Goal: Task Accomplishment & Management: Complete application form

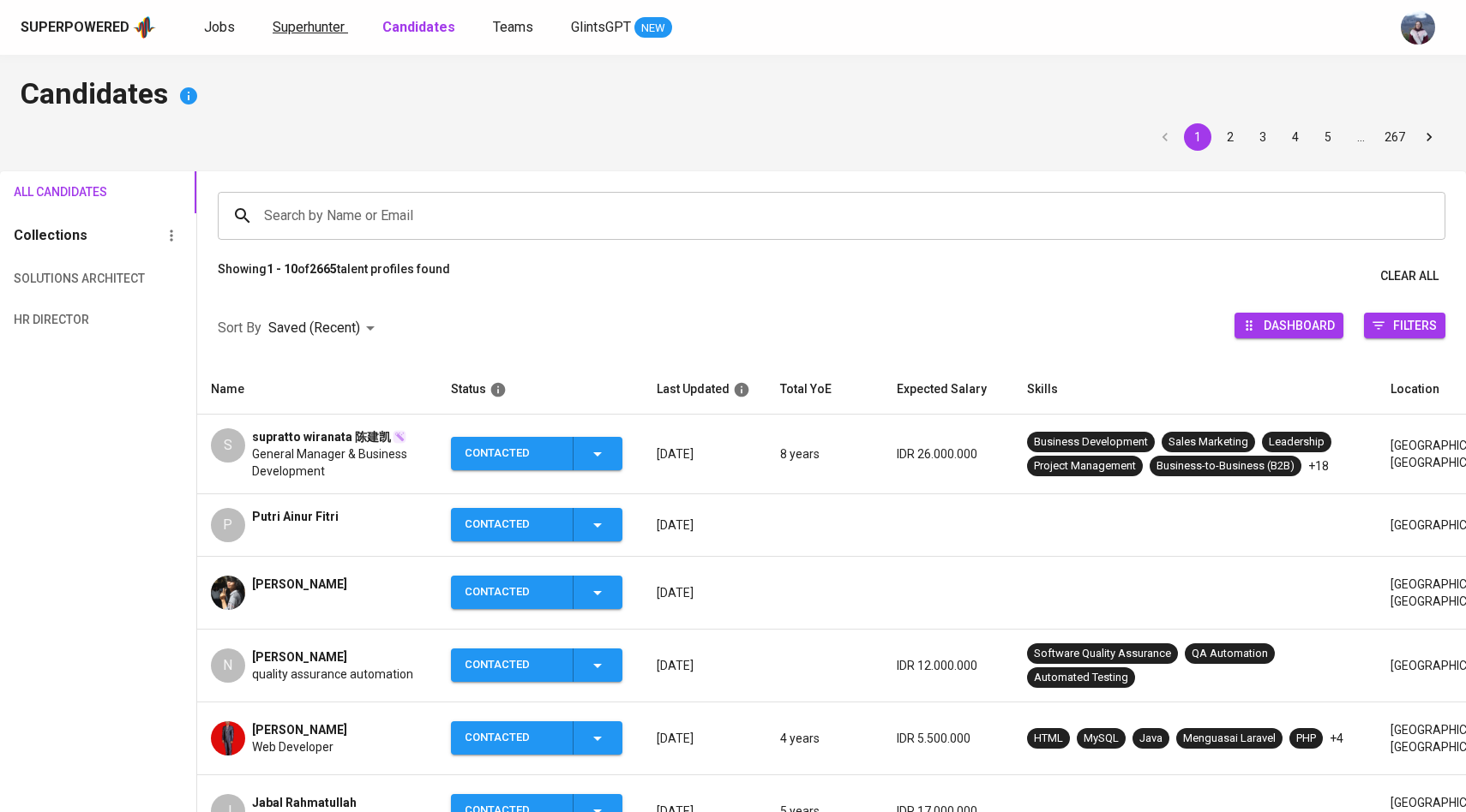
click at [306, 23] on span "Superhunter" at bounding box center [308, 26] width 72 height 17
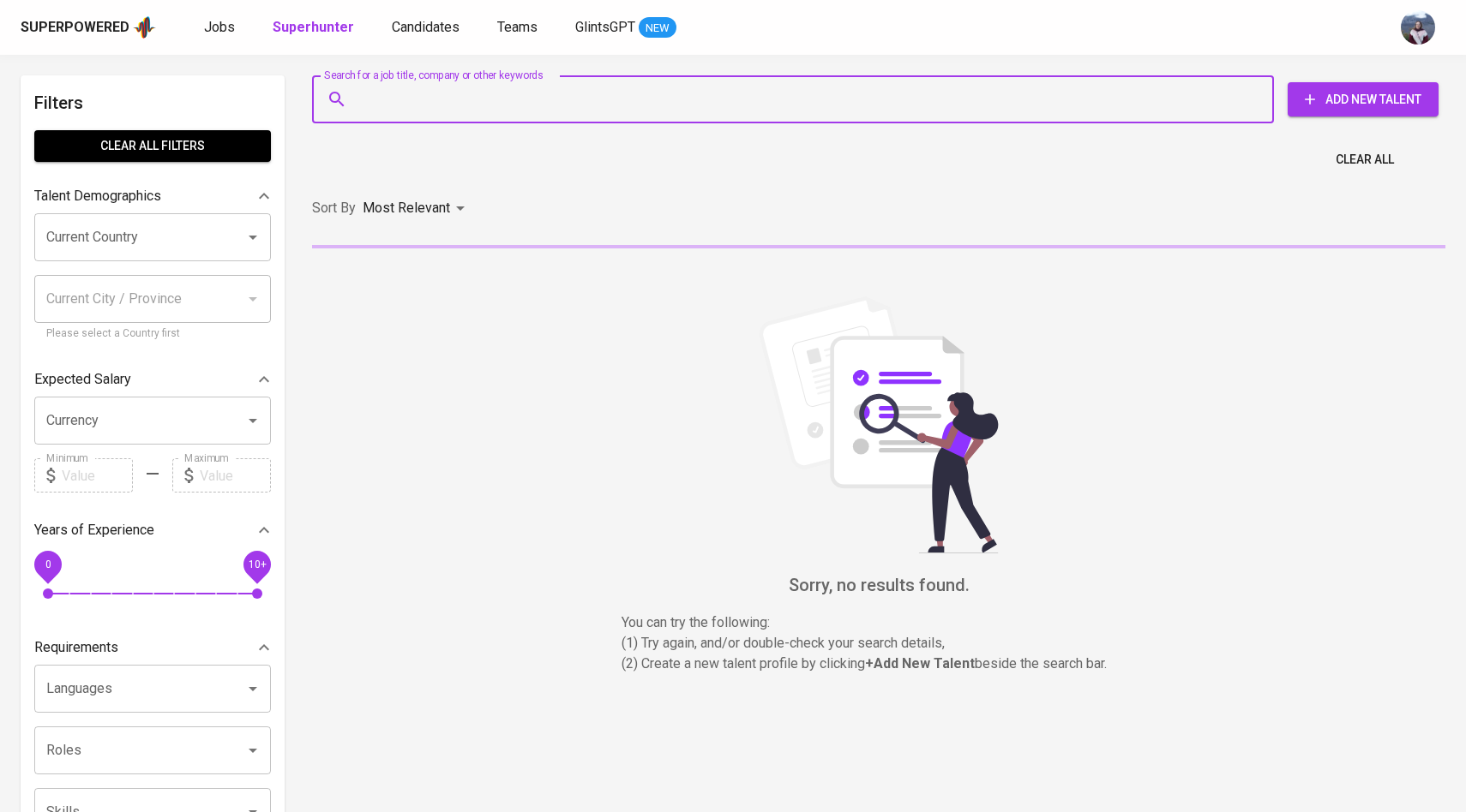
click at [457, 103] on input "Search for a job title, company or other keywords" at bounding box center [797, 99] width 886 height 32
paste input ": [EMAIL_ADDRESS][DOMAIN_NAME]"
type input ": [EMAIL_ADDRESS][DOMAIN_NAME]"
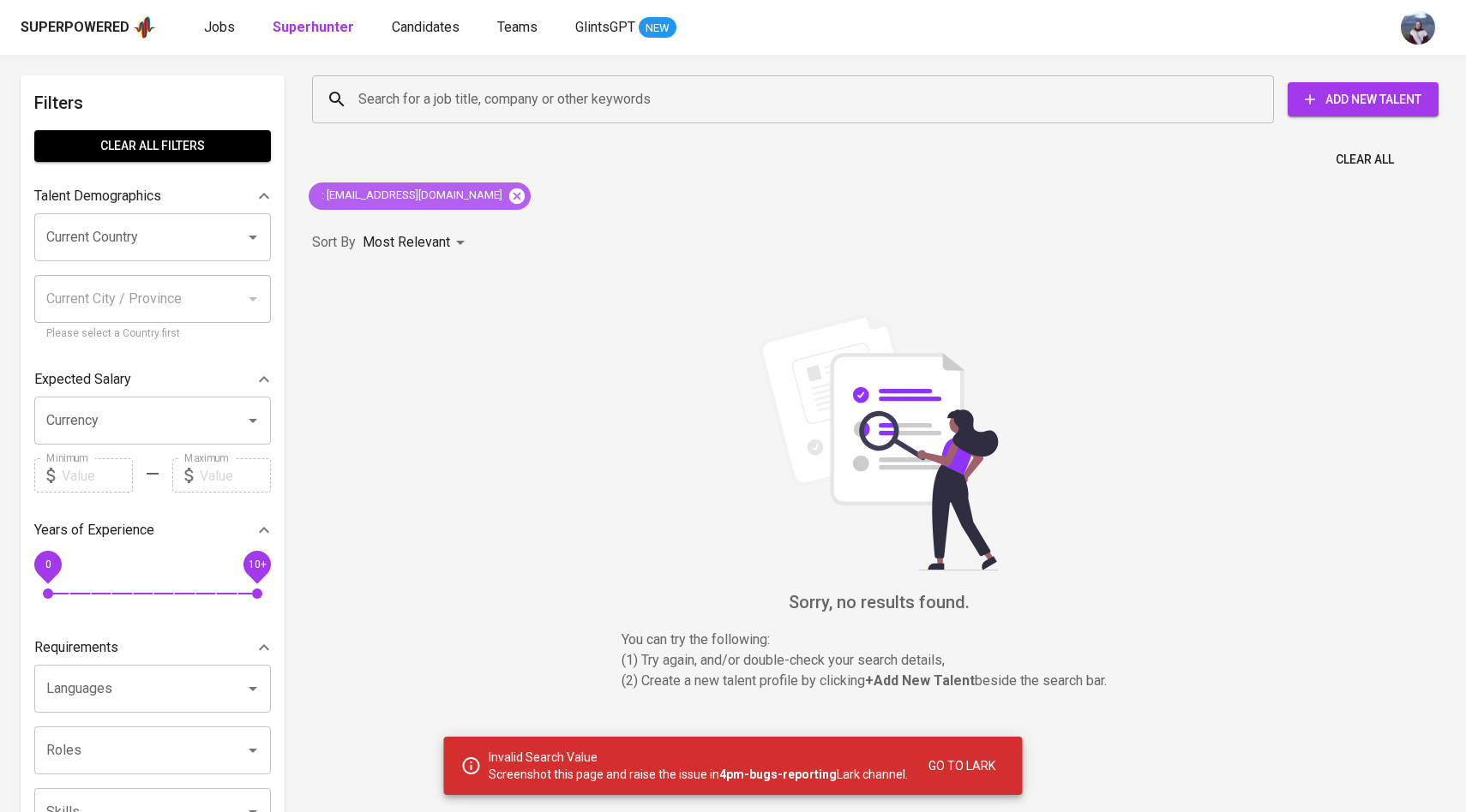
click at [508, 196] on icon at bounding box center [516, 196] width 18 height 18
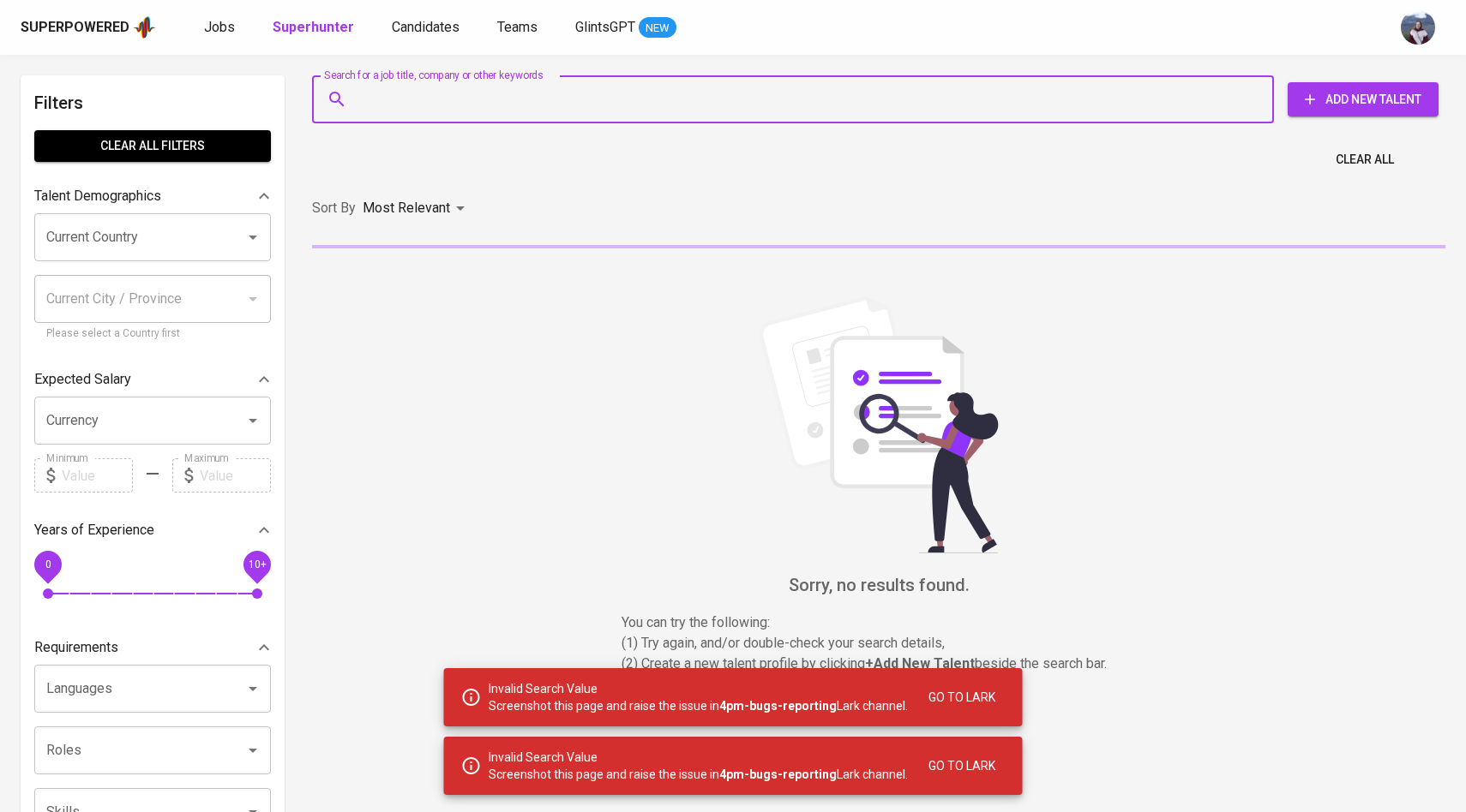
click at [491, 102] on input "Search for a job title, company or other keywords" at bounding box center [797, 99] width 886 height 32
paste input ": [EMAIL_ADDRESS][DOMAIN_NAME]"
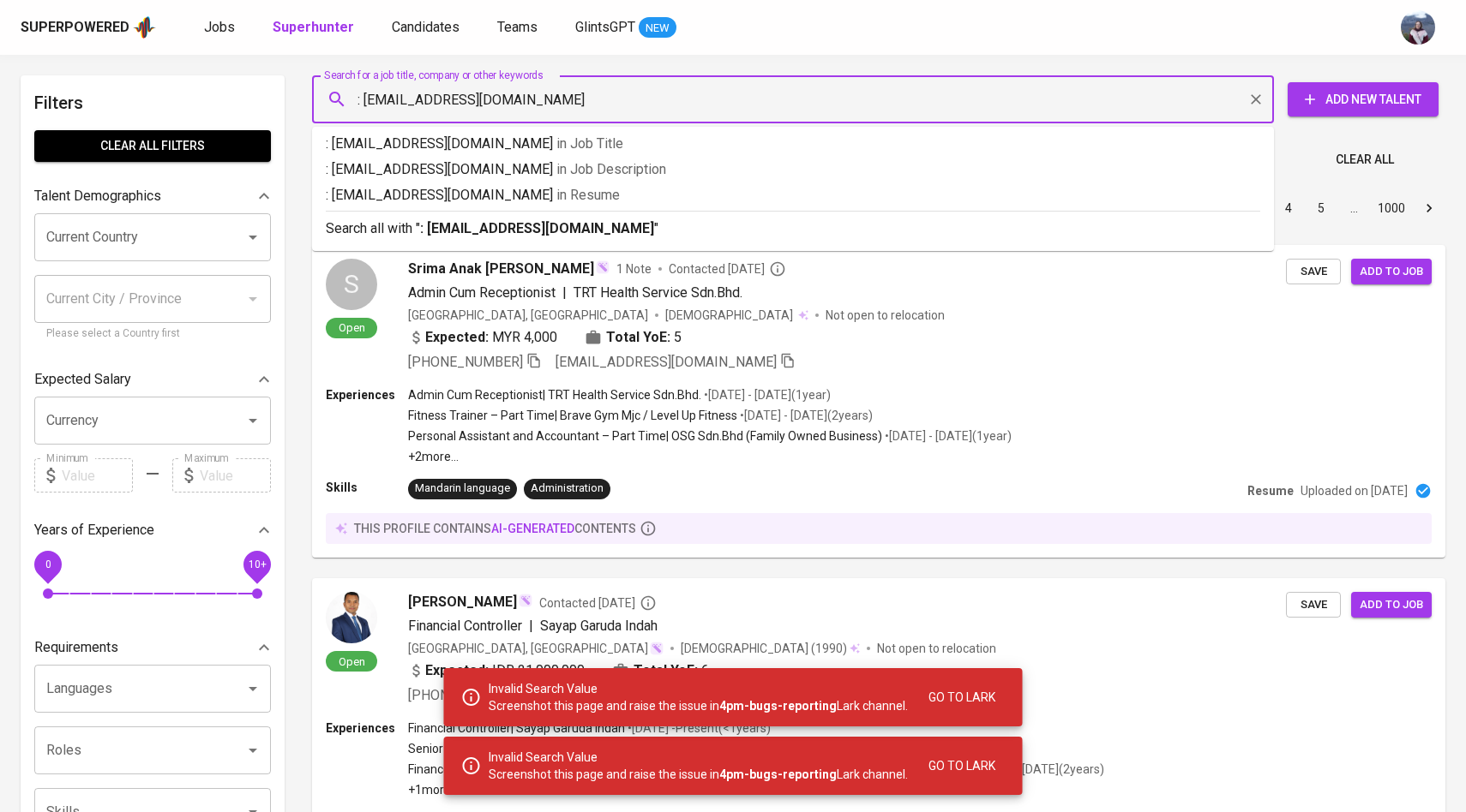
click at [365, 97] on input ": [EMAIL_ADDRESS][DOMAIN_NAME]" at bounding box center [797, 99] width 886 height 32
type input "[EMAIL_ADDRESS][DOMAIN_NAME]"
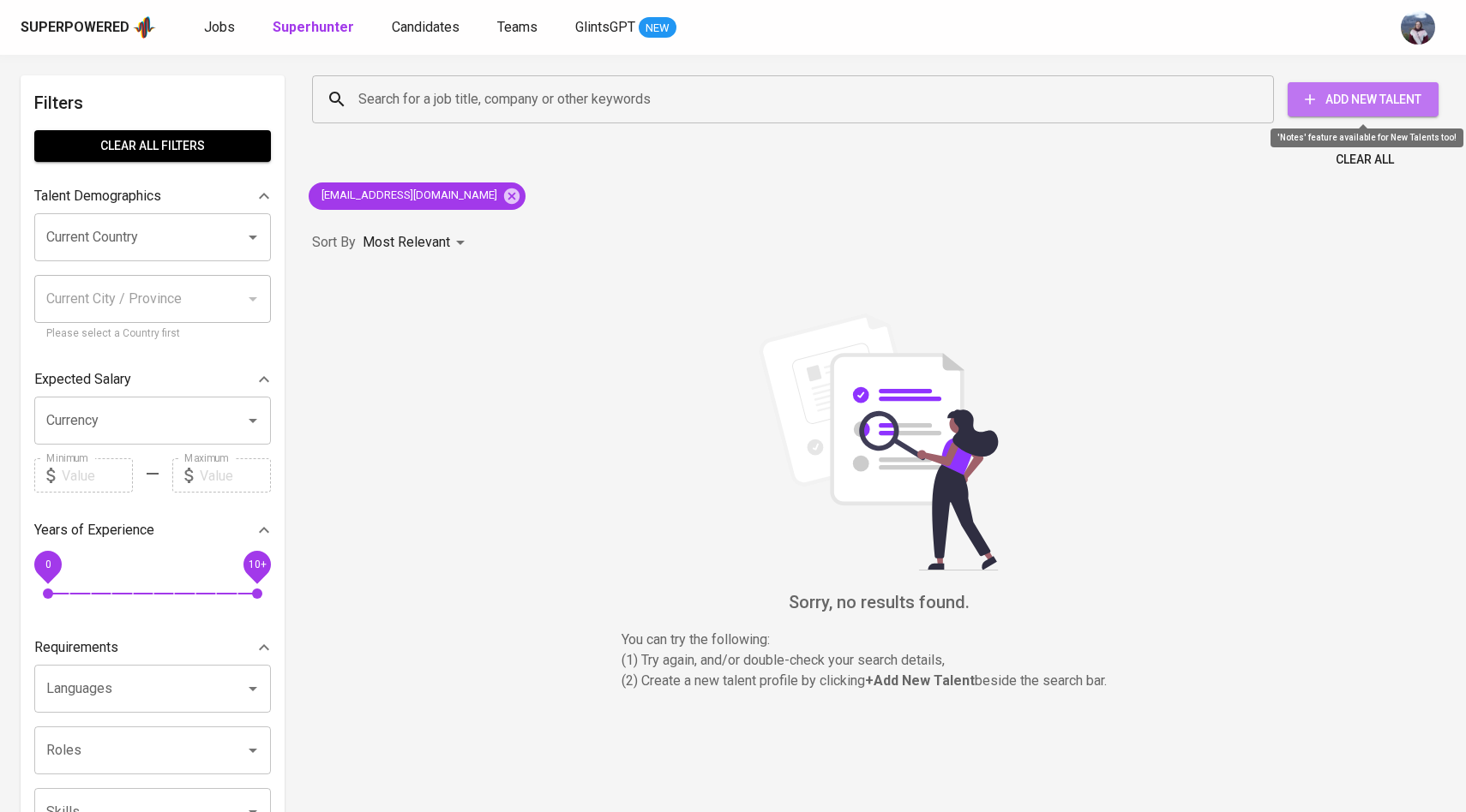
click at [1352, 101] on span "Add New Talent" at bounding box center [1363, 100] width 124 height 21
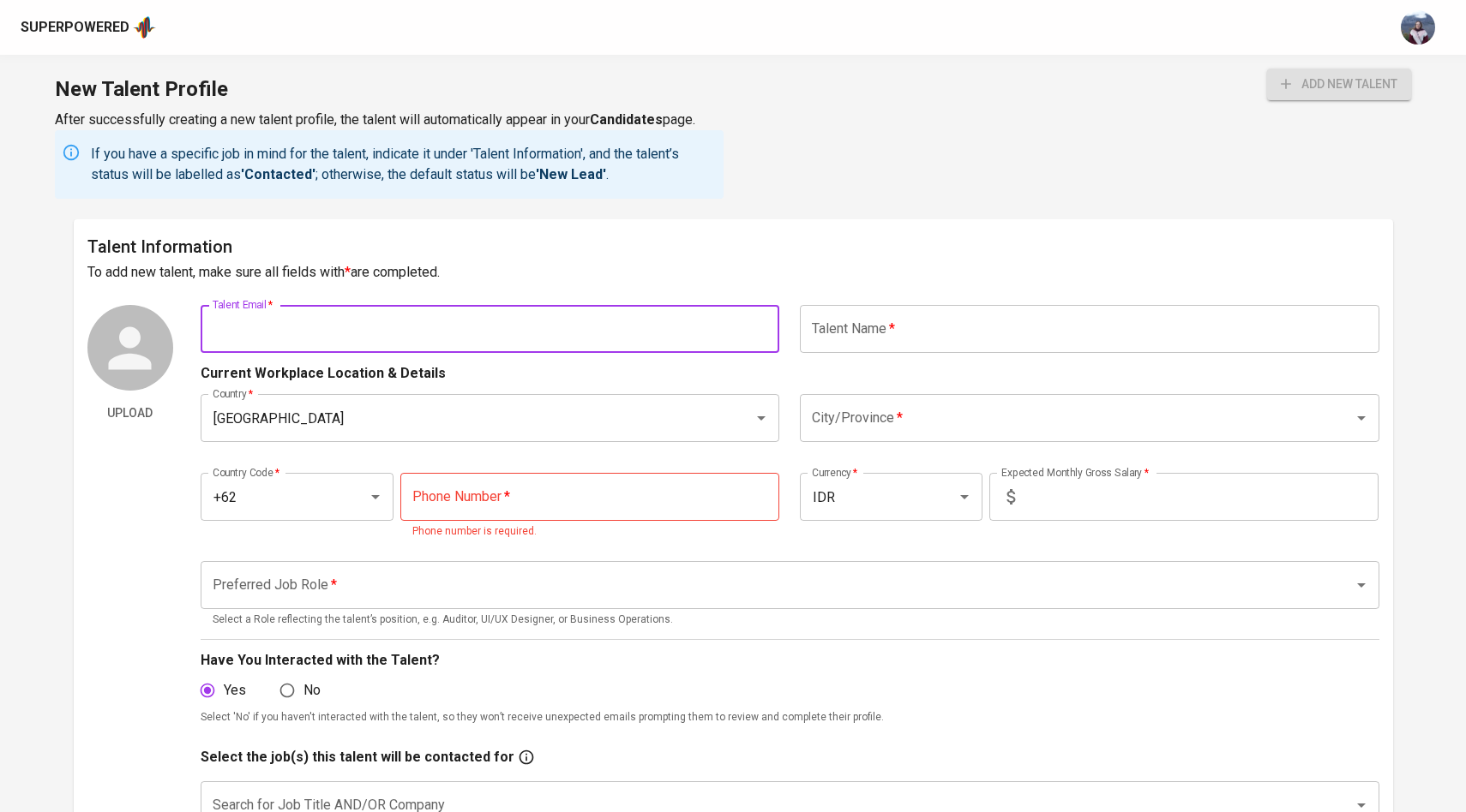
click at [498, 320] on input "text" at bounding box center [490, 329] width 580 height 48
paste input ": [EMAIL_ADDRESS][DOMAIN_NAME]"
click at [220, 332] on input ": [EMAIL_ADDRESS][DOMAIN_NAME]" at bounding box center [490, 329] width 580 height 48
type input "[EMAIL_ADDRESS][DOMAIN_NAME]"
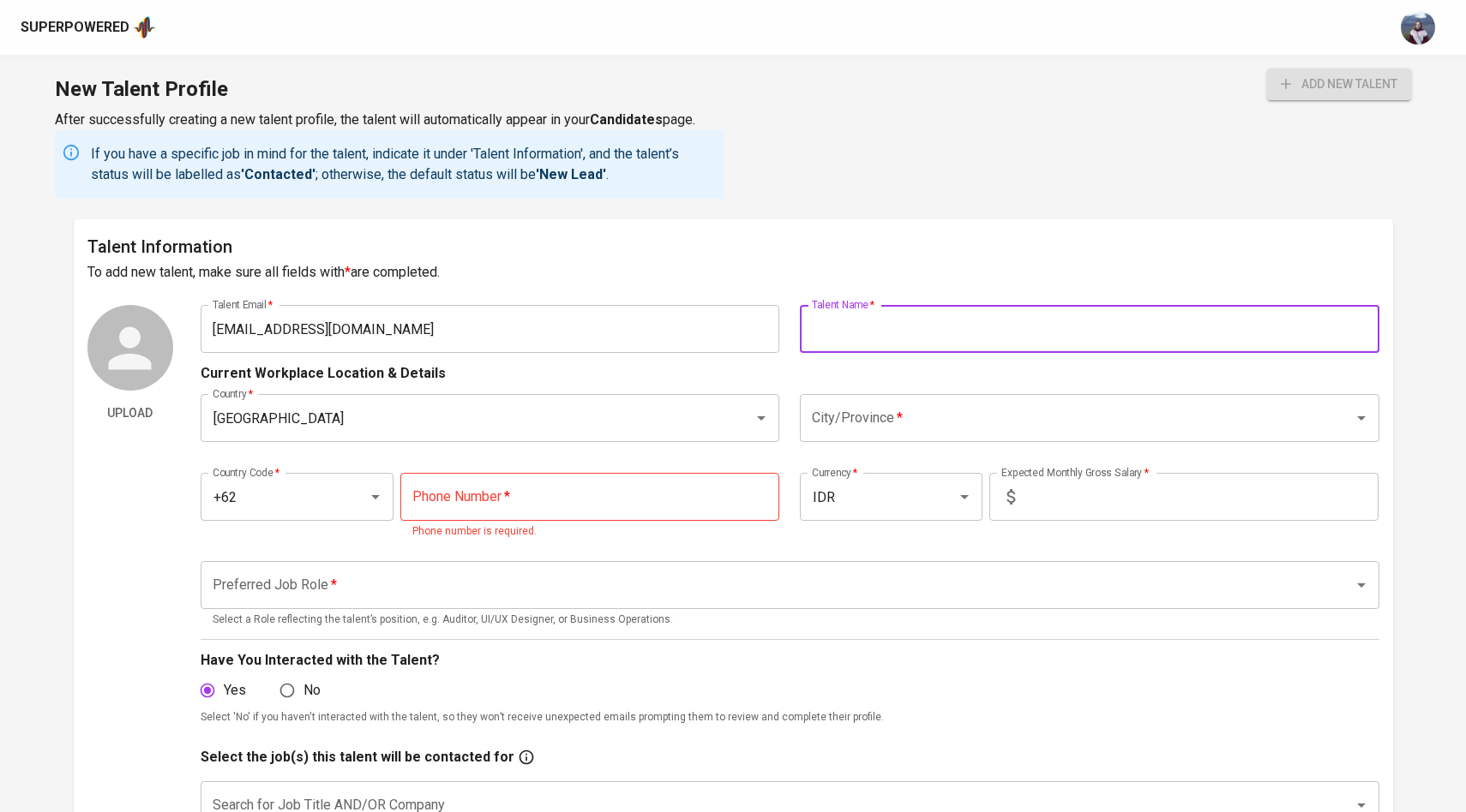
click at [879, 321] on input "text" at bounding box center [1090, 329] width 580 height 48
type input "[PERSON_NAME]"
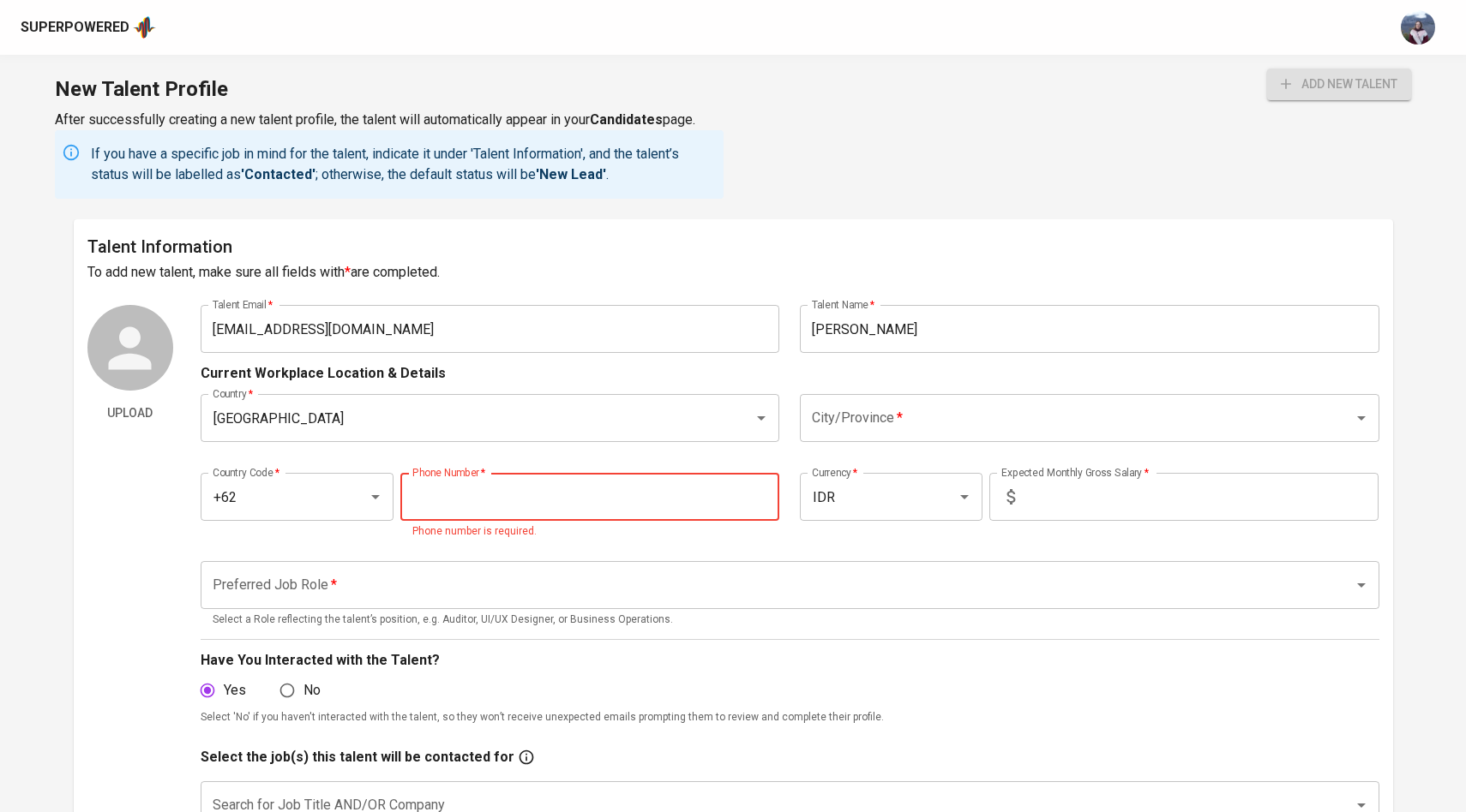
click at [581, 500] on input "tel" at bounding box center [590, 497] width 379 height 48
type input "[PHONE_NUMBER]"
click at [1007, 392] on div "Country   * [GEOGRAPHIC_DATA] Country * City/Province   * City/Province *" at bounding box center [790, 418] width 1179 height 68
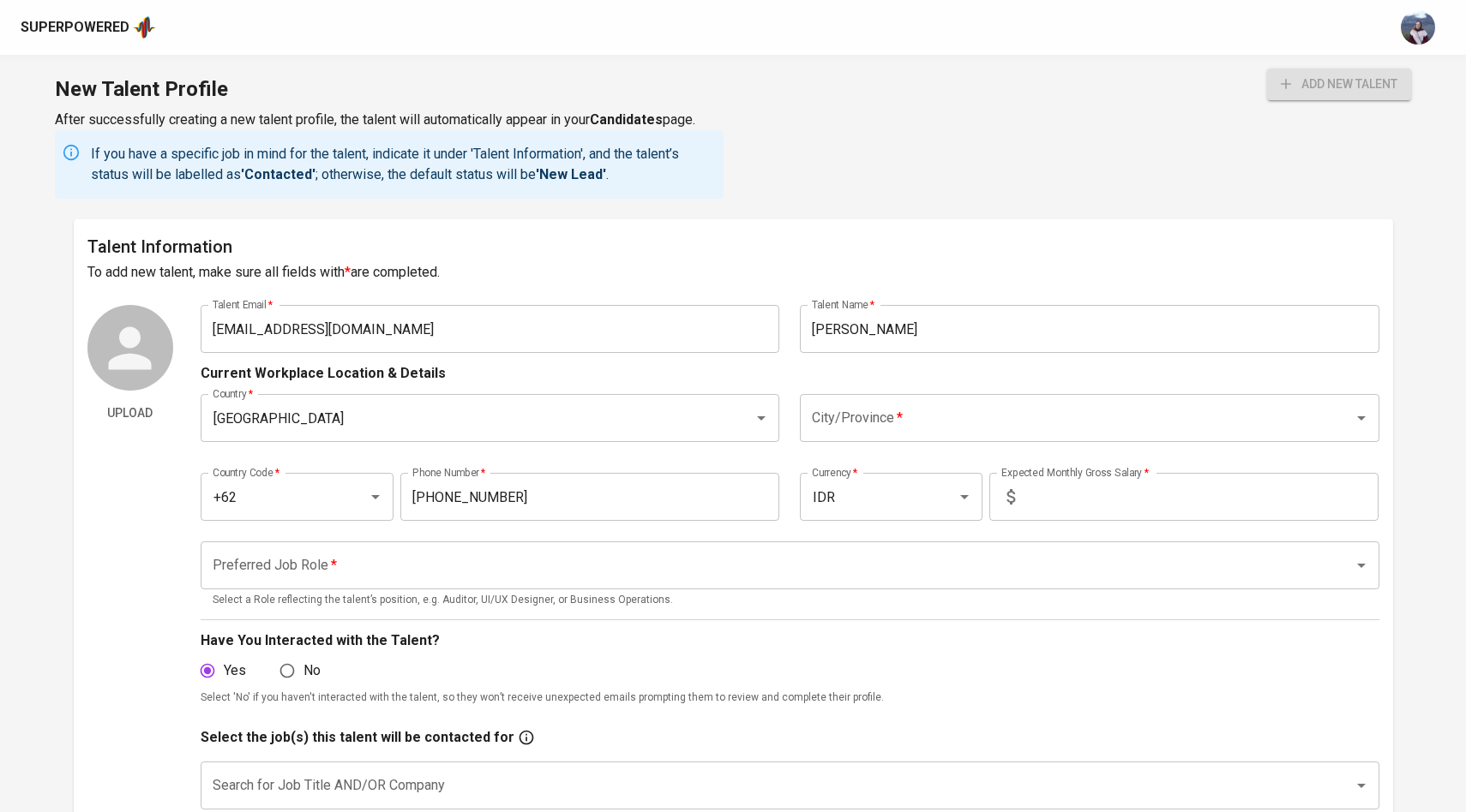
click at [876, 420] on input "City/Province   *" at bounding box center [1066, 418] width 516 height 32
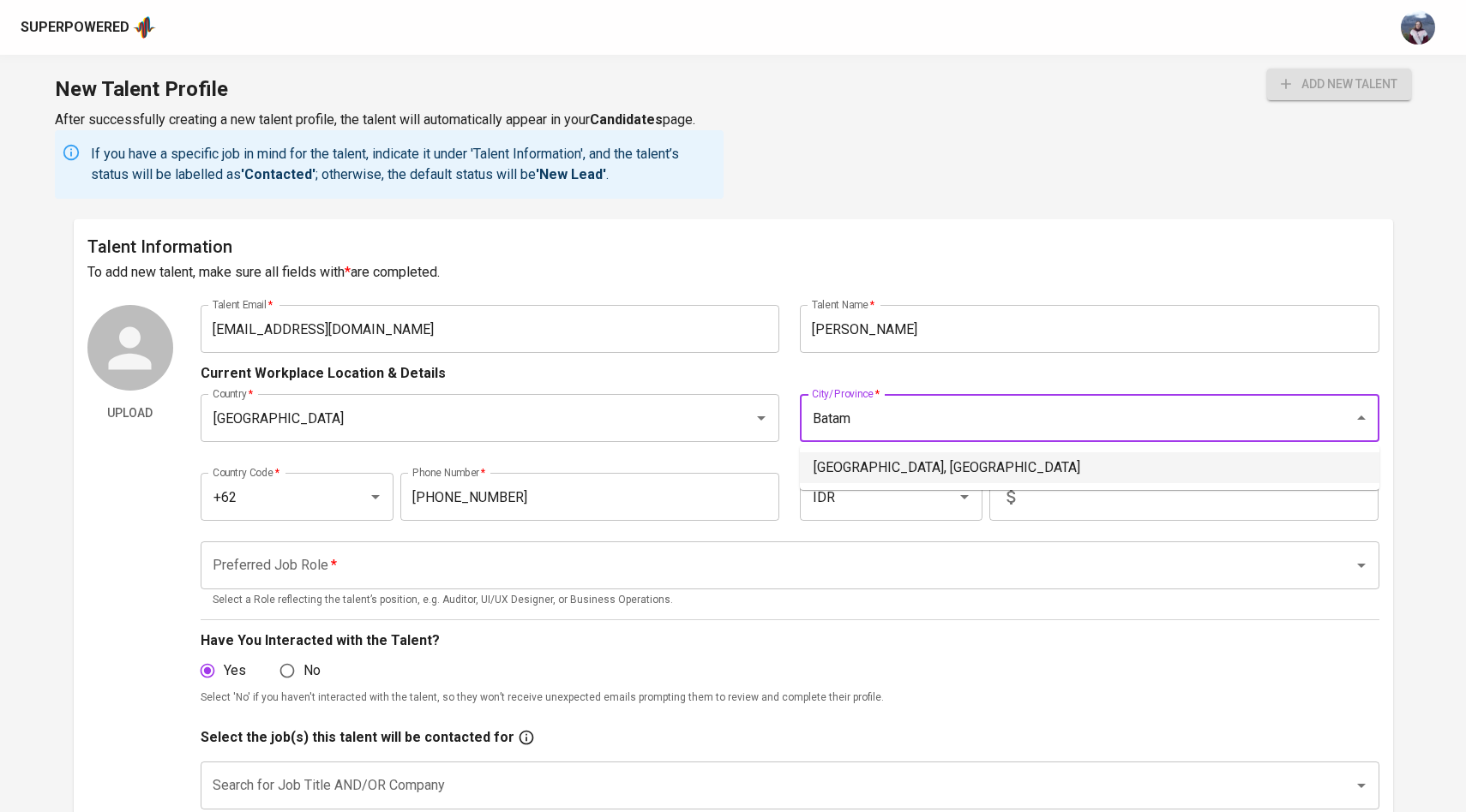
click at [858, 474] on li "[GEOGRAPHIC_DATA], [GEOGRAPHIC_DATA]" at bounding box center [1090, 467] width 580 height 31
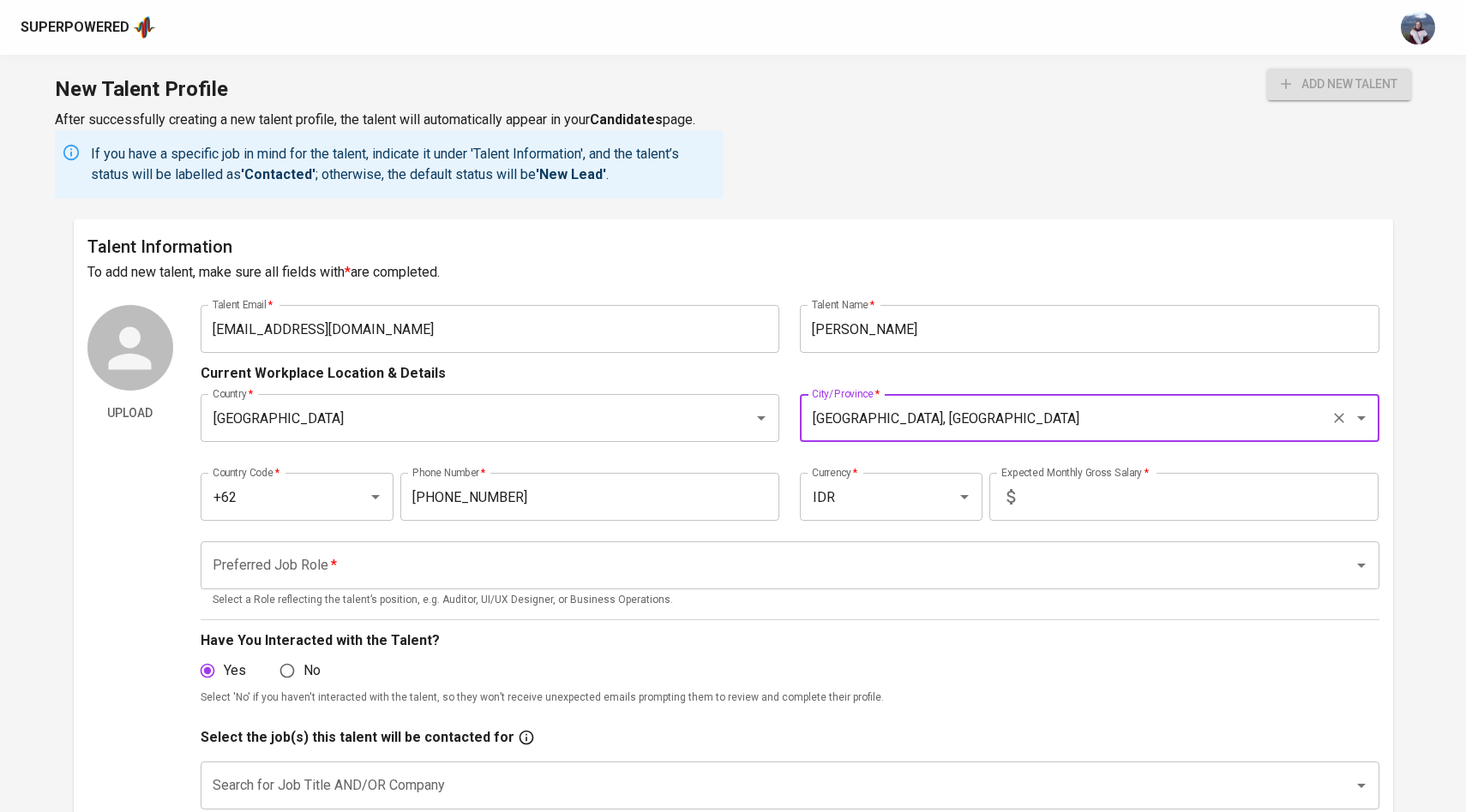
type input "[GEOGRAPHIC_DATA], [GEOGRAPHIC_DATA]"
click at [1133, 459] on div "Country Code   * +62 Country Code * Phone Number   * [PHONE_NUMBER] Phone Numbe…" at bounding box center [790, 492] width 1179 height 79
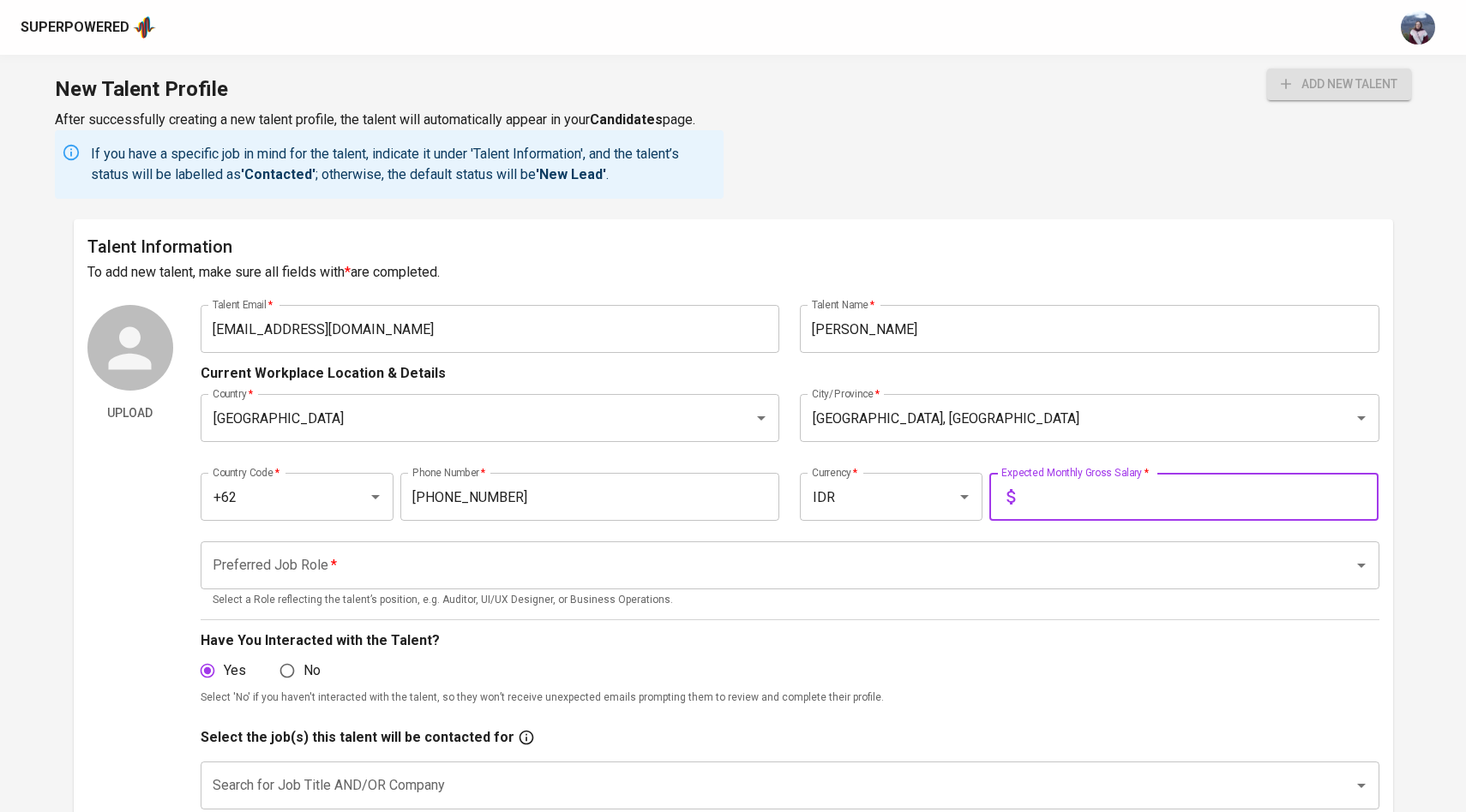
click at [1123, 479] on input "text" at bounding box center [1201, 497] width 357 height 48
type input "15.000.000"
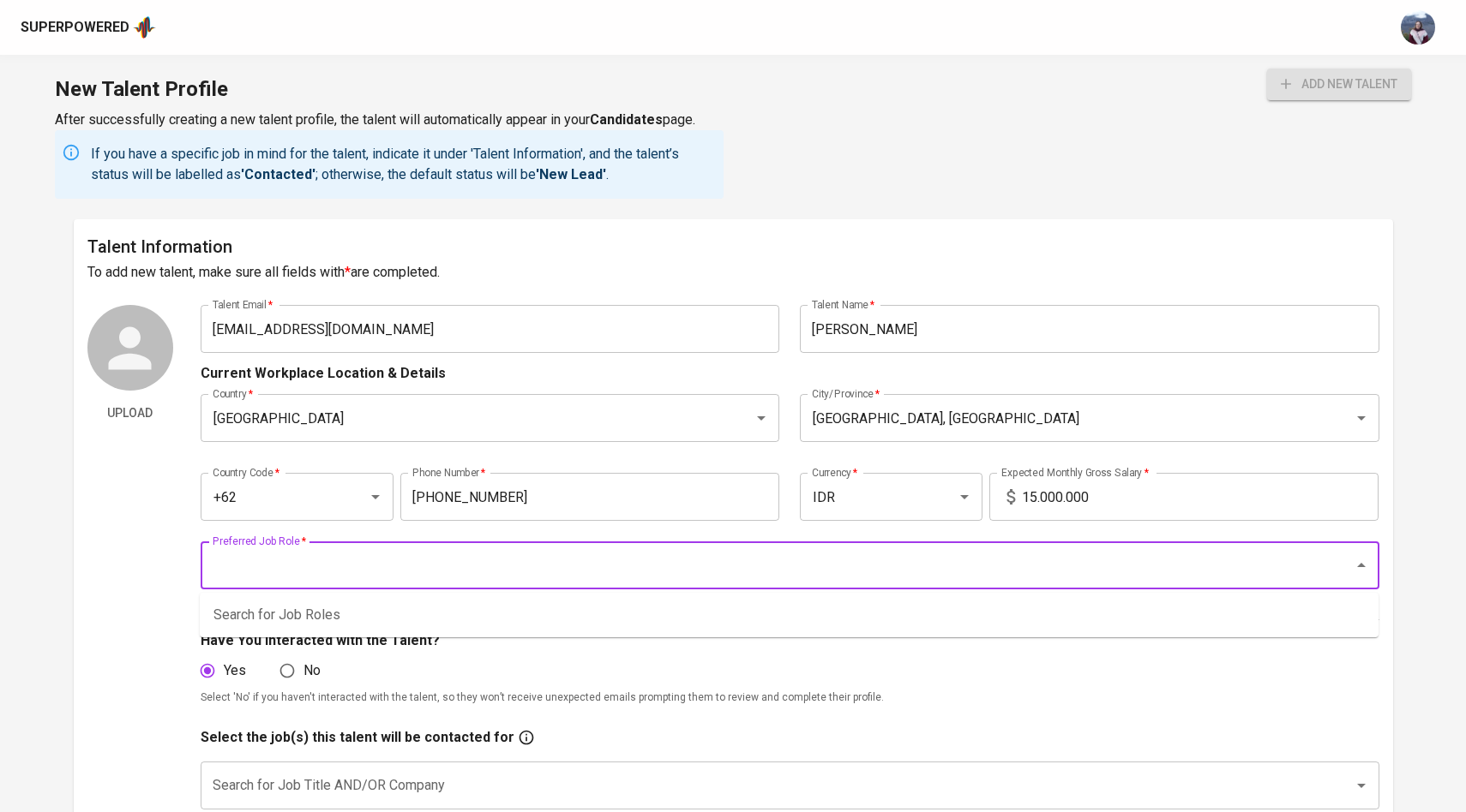
click at [676, 554] on input "Preferred Job Role   *" at bounding box center [766, 565] width 1116 height 32
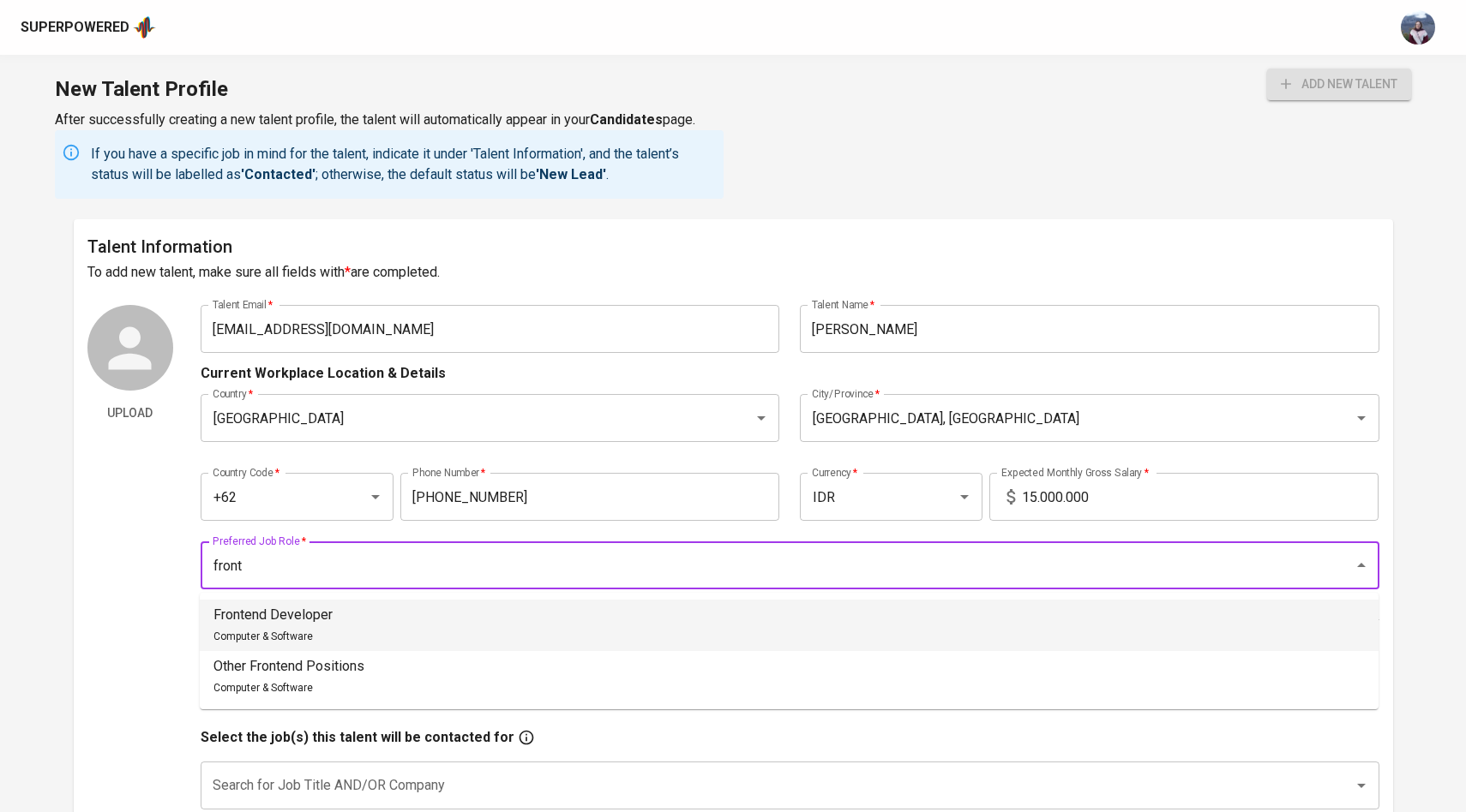
click at [654, 600] on li "Frontend Developer Computer & Software" at bounding box center [789, 625] width 1179 height 52
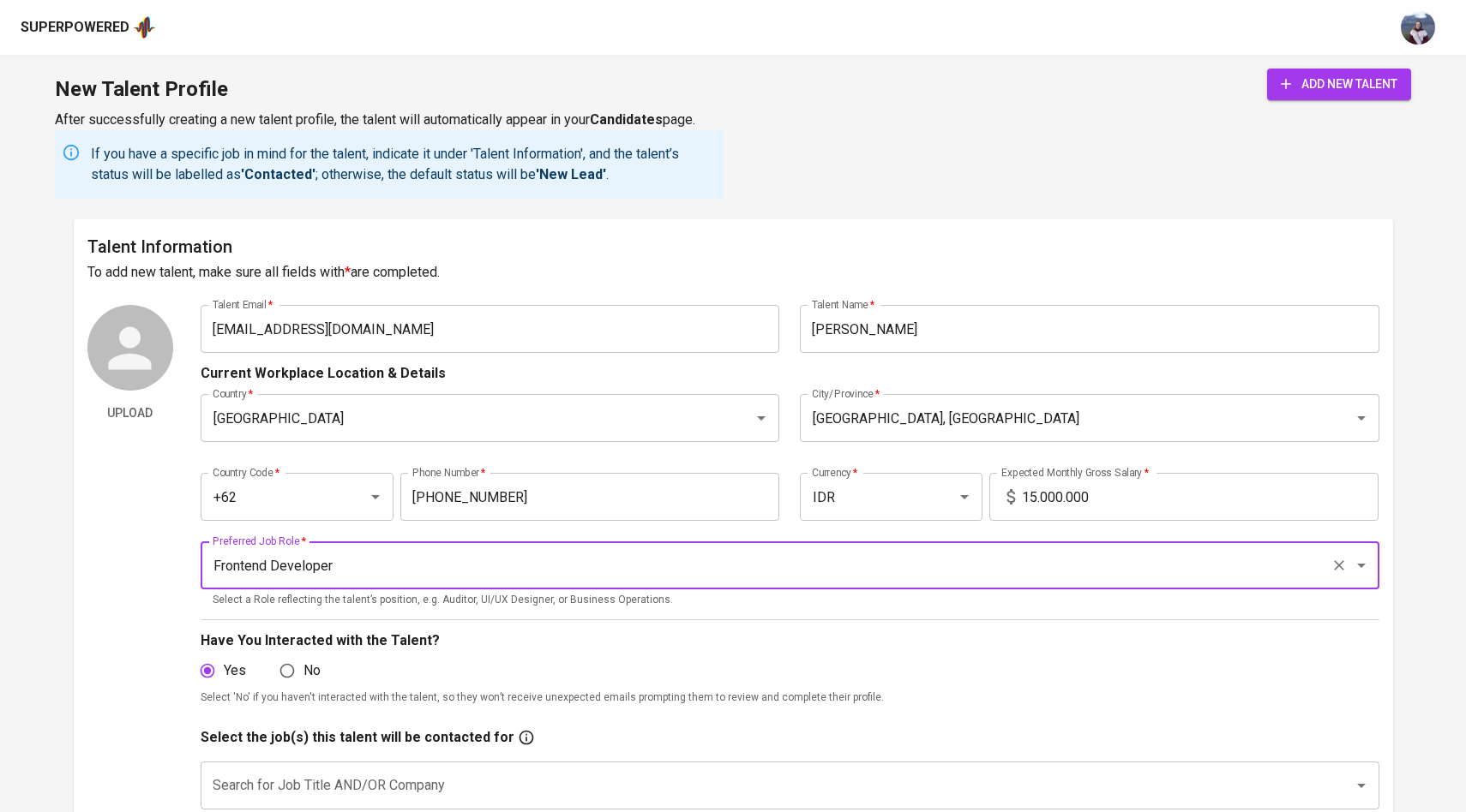
type input "Frontend Developer"
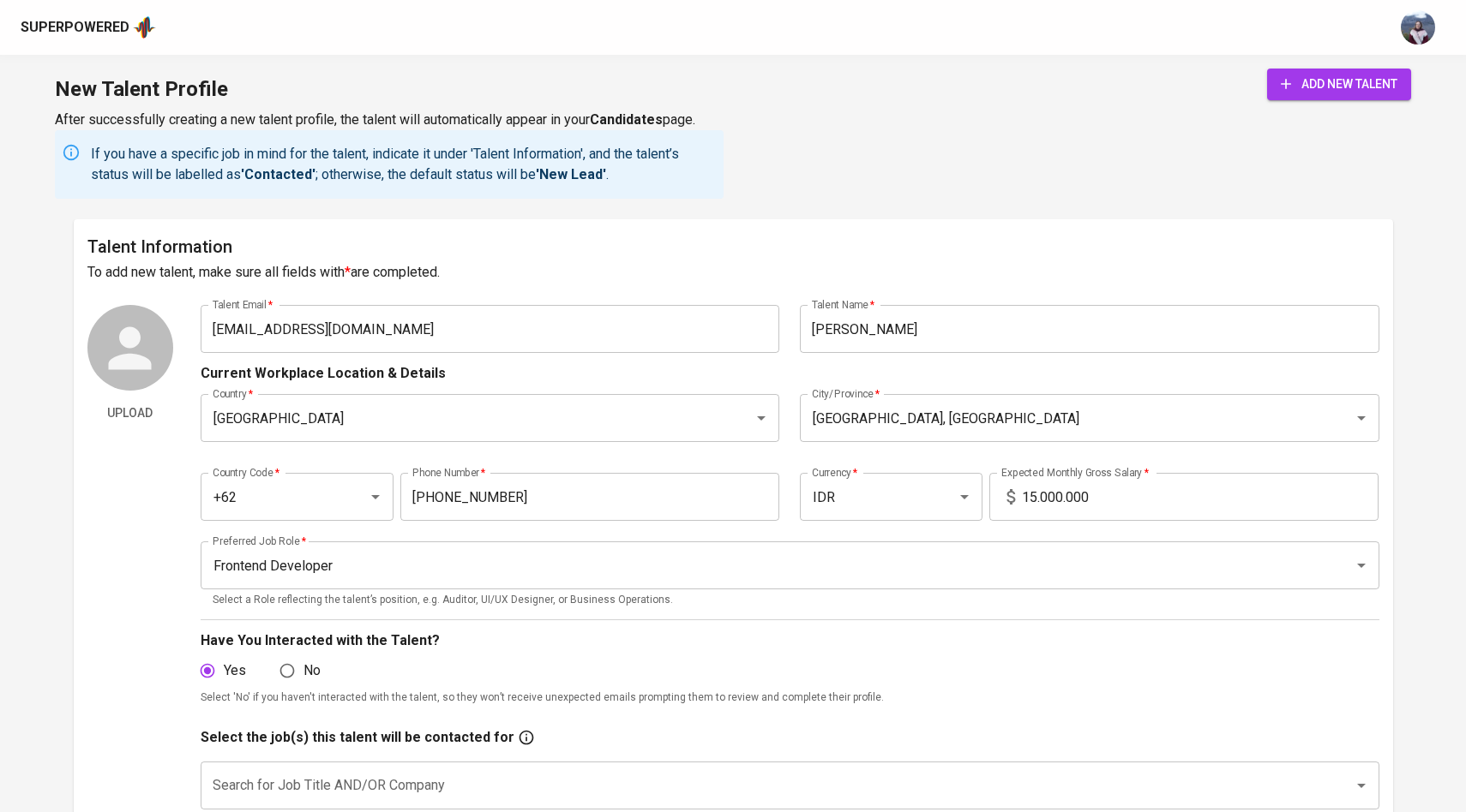
click at [1308, 104] on div "add new talent" at bounding box center [1340, 133] width 144 height 130
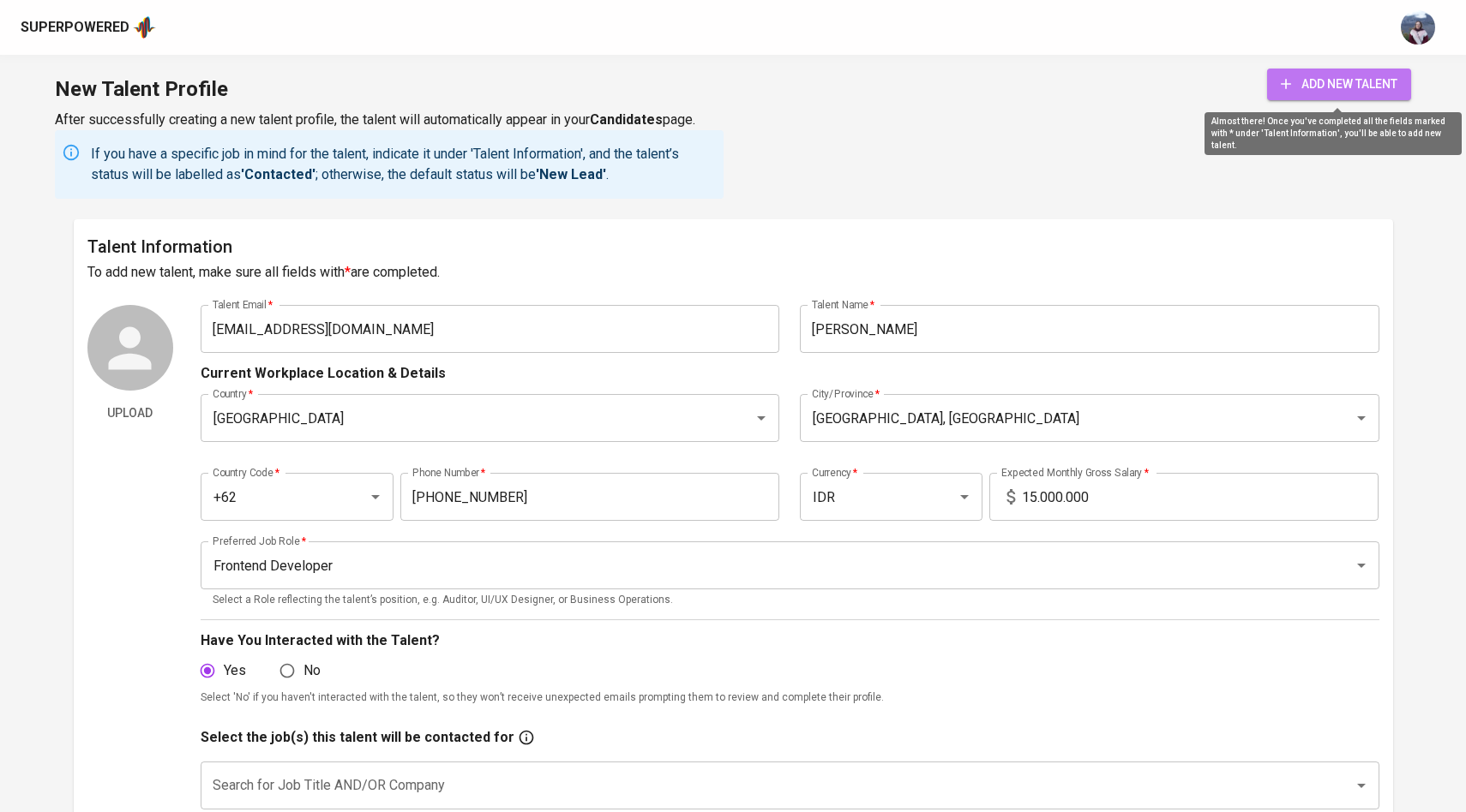
click at [1312, 92] on span "add new talent" at bounding box center [1340, 84] width 117 height 21
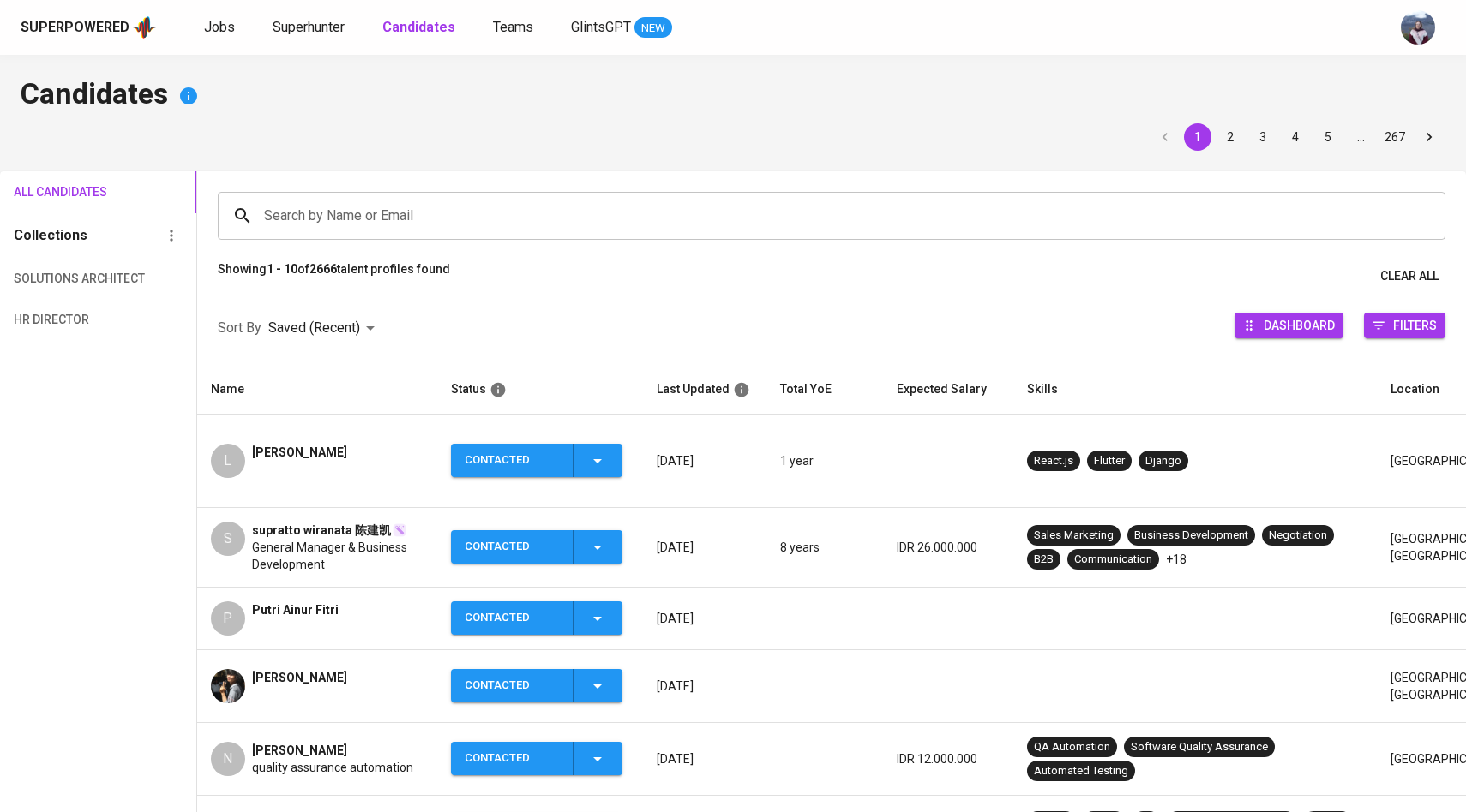
scroll to position [73, 0]
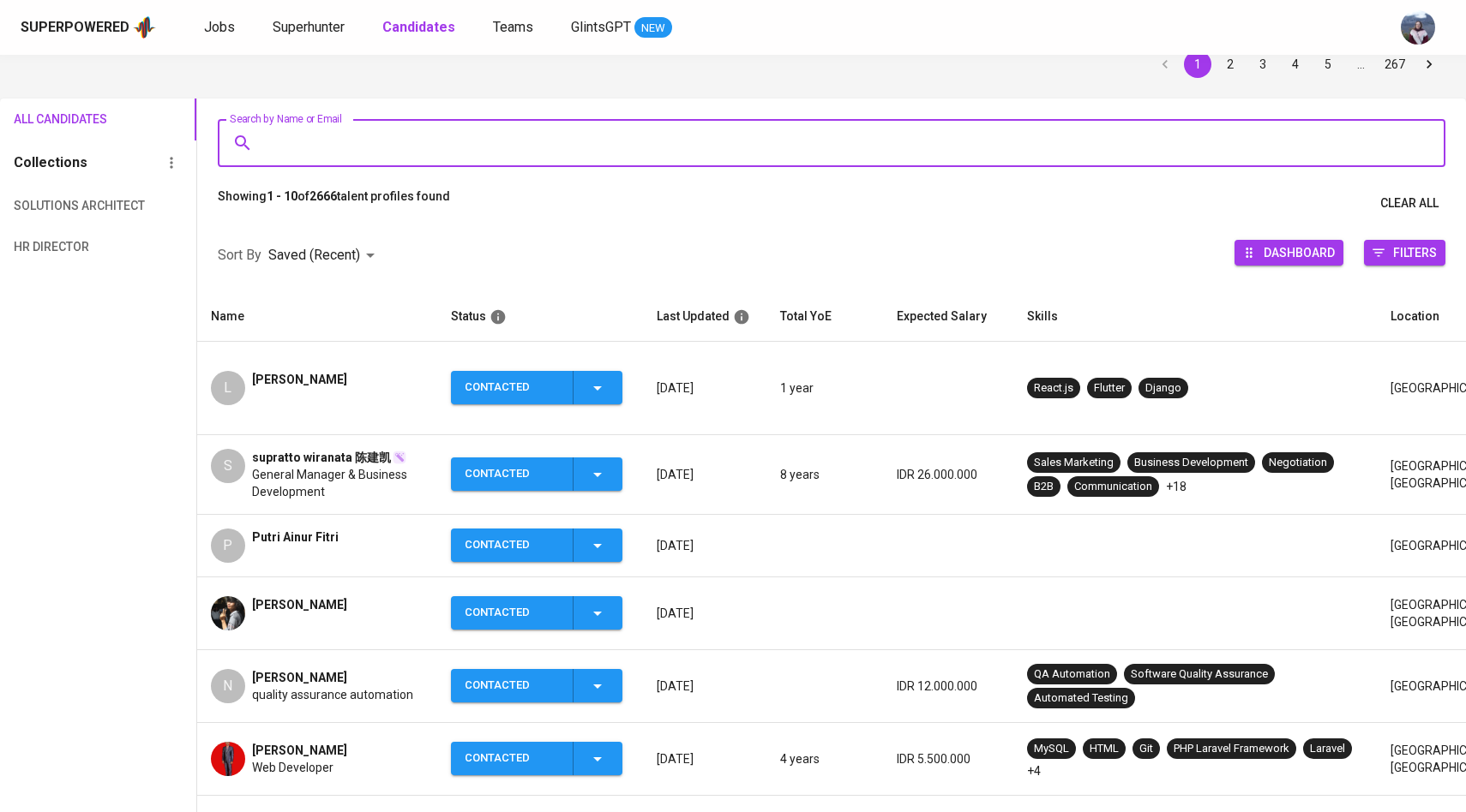
click at [354, 146] on input "Search by Name or Email" at bounding box center [836, 142] width 1152 height 32
click at [329, 21] on span "Superhunter" at bounding box center [308, 26] width 72 height 17
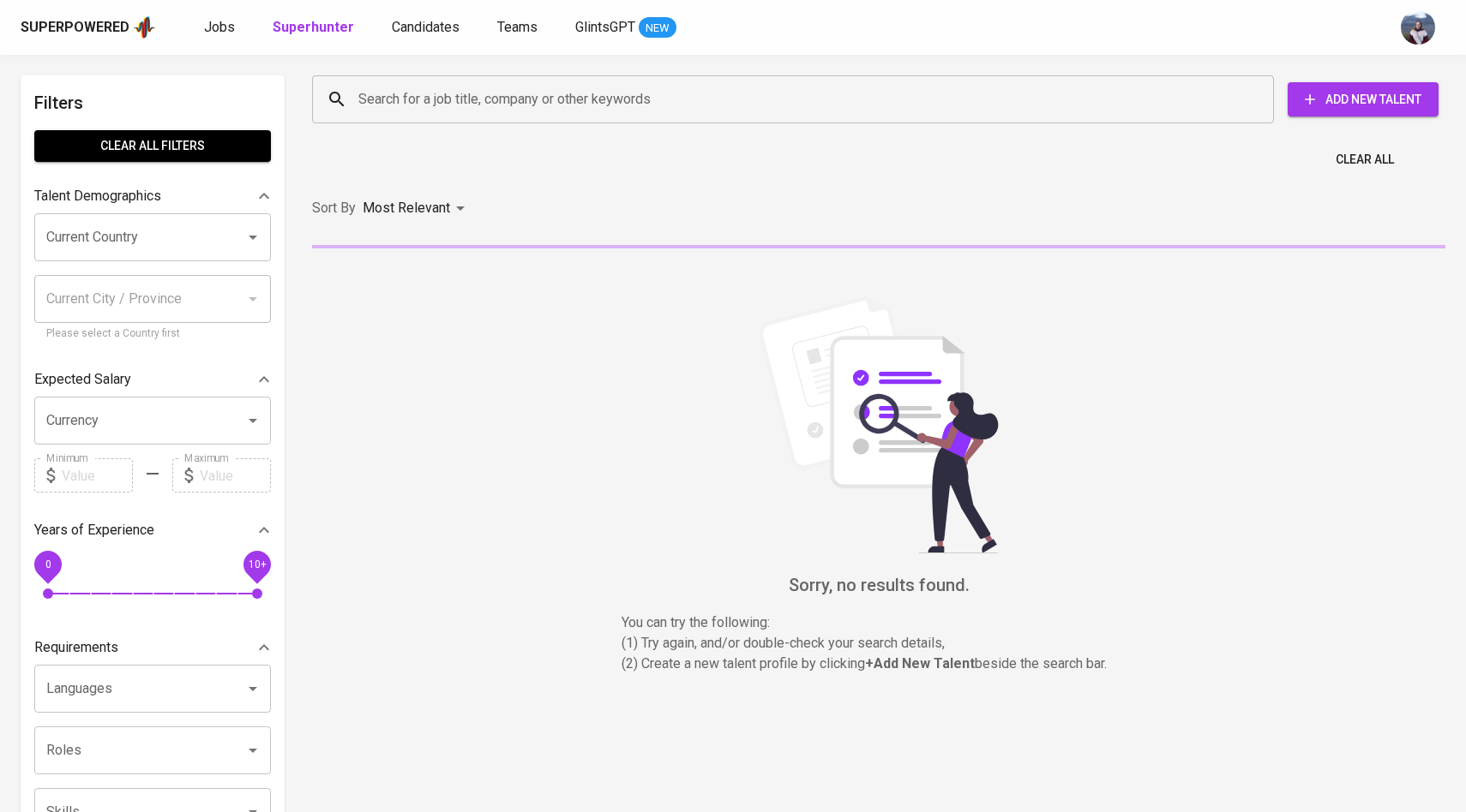
click at [384, 93] on input "Search for a job title, company or other keywords" at bounding box center [797, 99] width 886 height 32
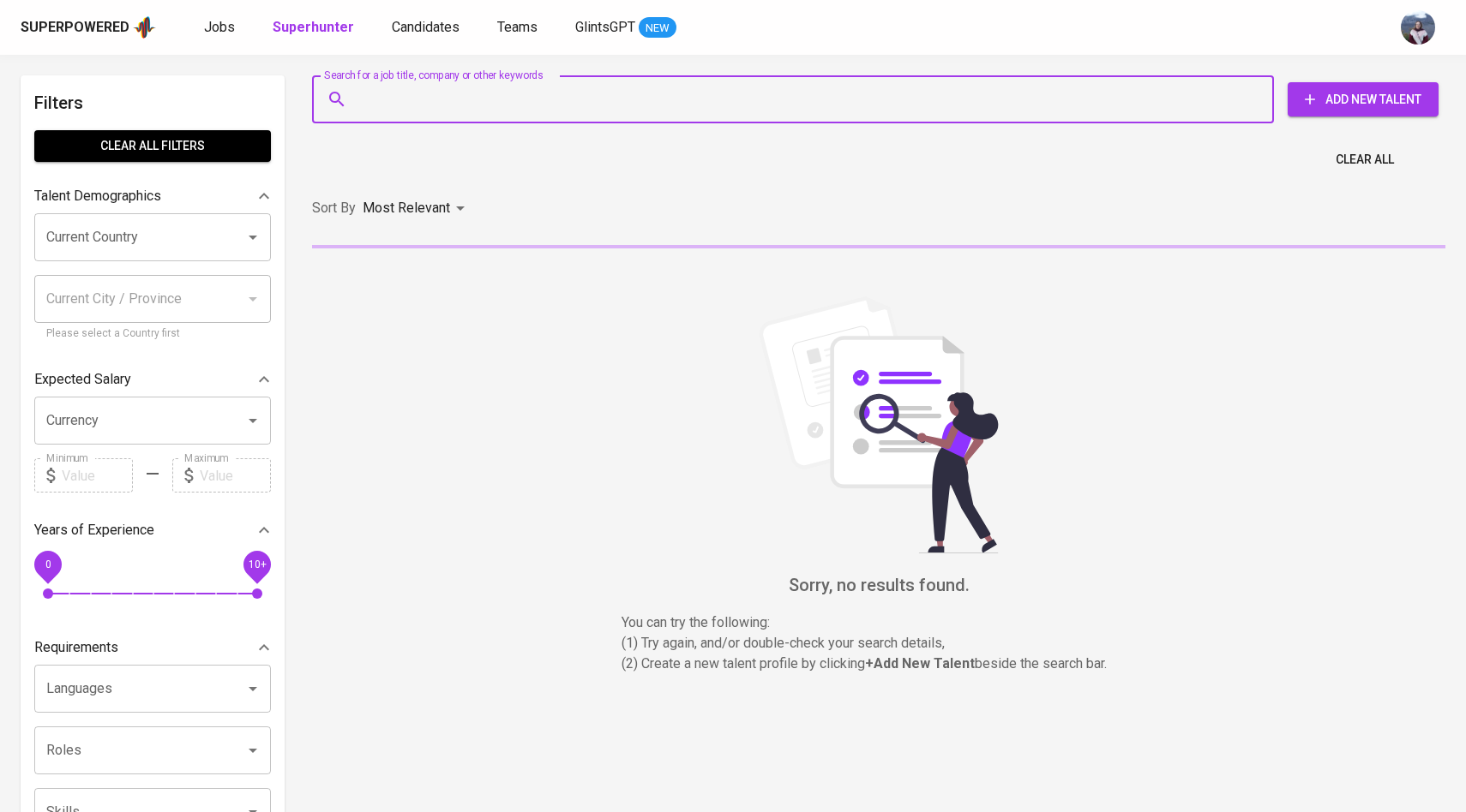
paste input "pradnyanandana@gmail.com"
type input "pradnyanandana@gmail.com"
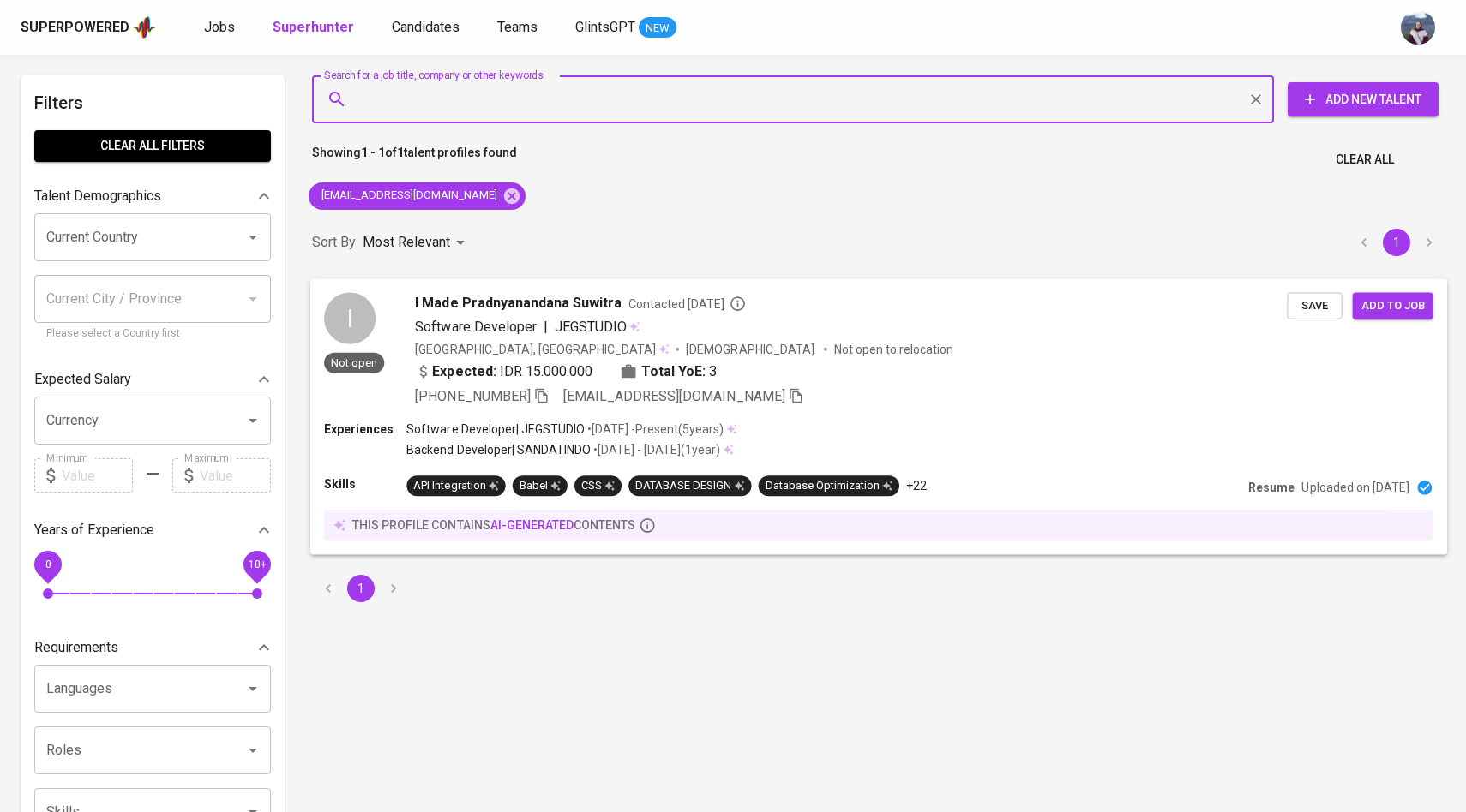
click at [382, 309] on div "I Not open" at bounding box center [354, 334] width 60 height 83
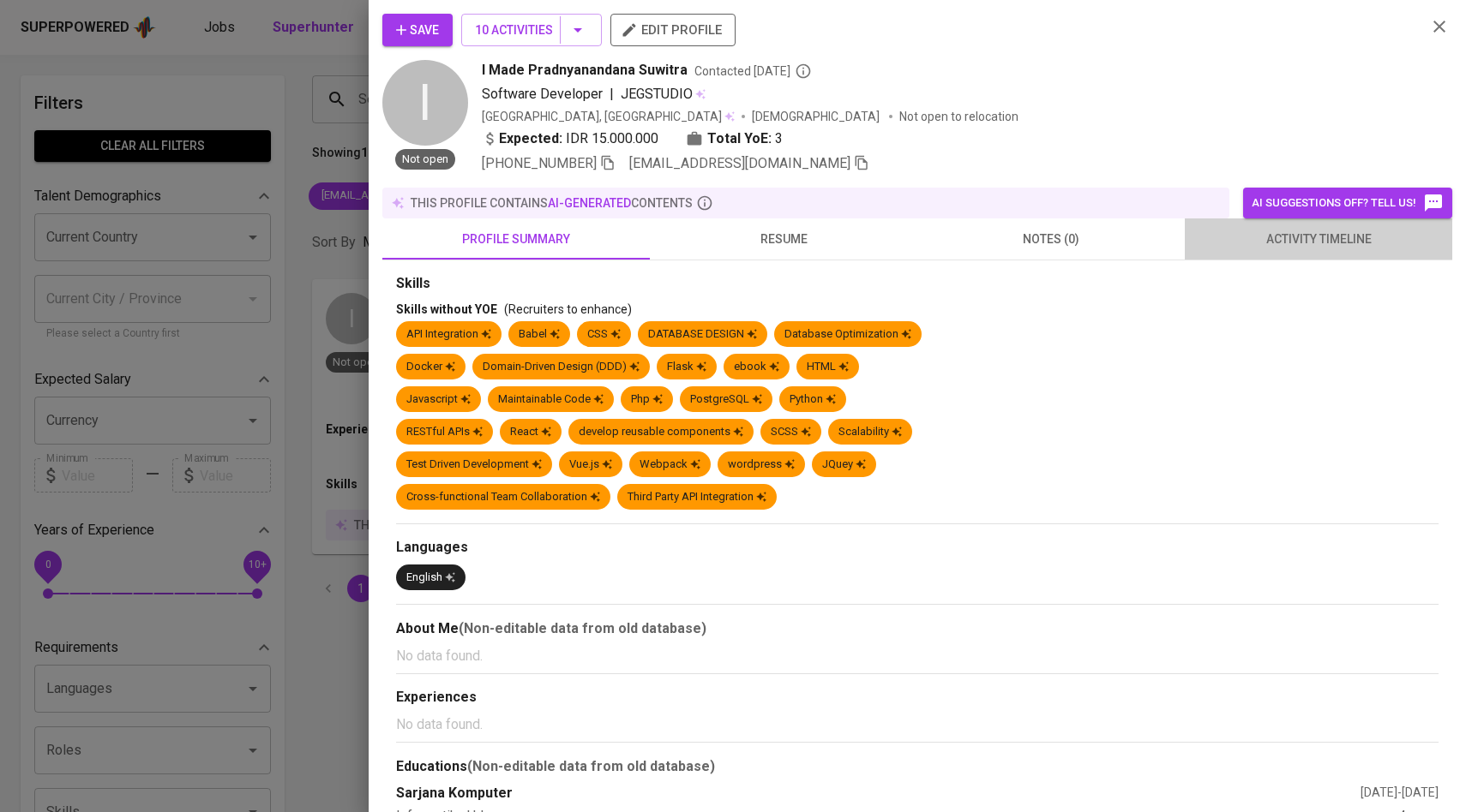
click at [1321, 227] on button "activity timeline" at bounding box center [1318, 239] width 268 height 41
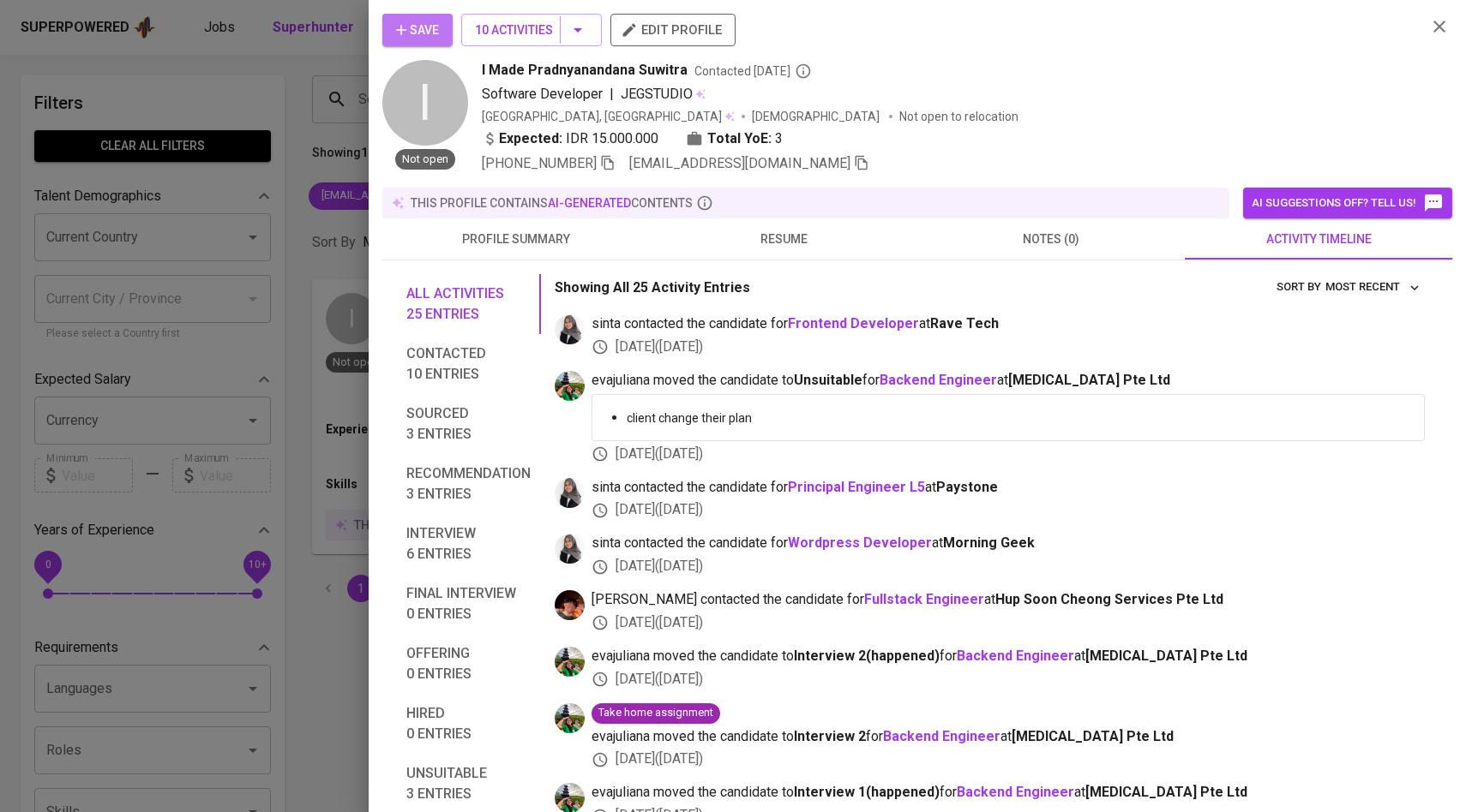
click at [422, 28] on span "Save" at bounding box center [417, 30] width 43 height 21
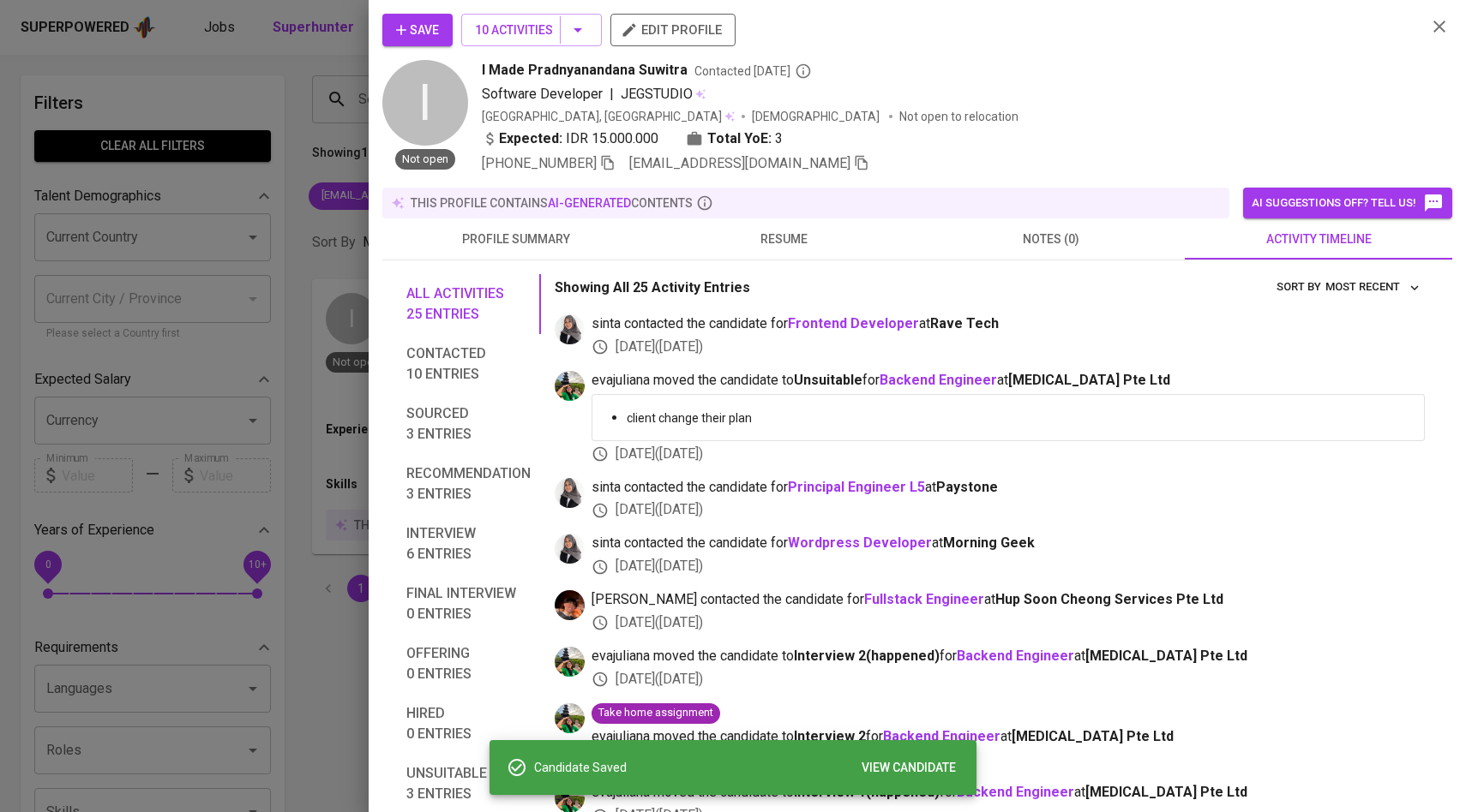
click at [275, 439] on div at bounding box center [733, 406] width 1466 height 812
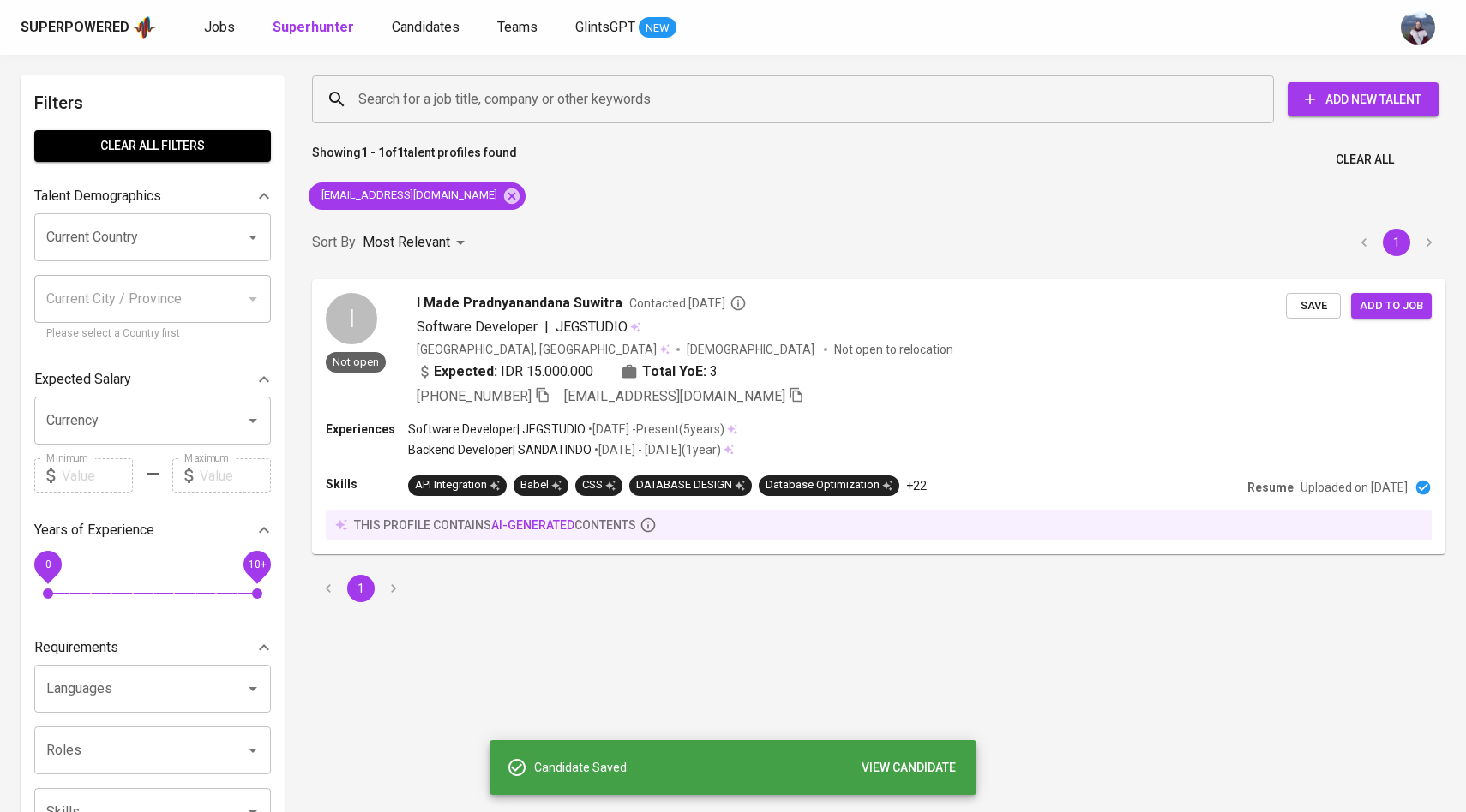
click at [437, 32] on span "Candidates" at bounding box center [425, 26] width 68 height 17
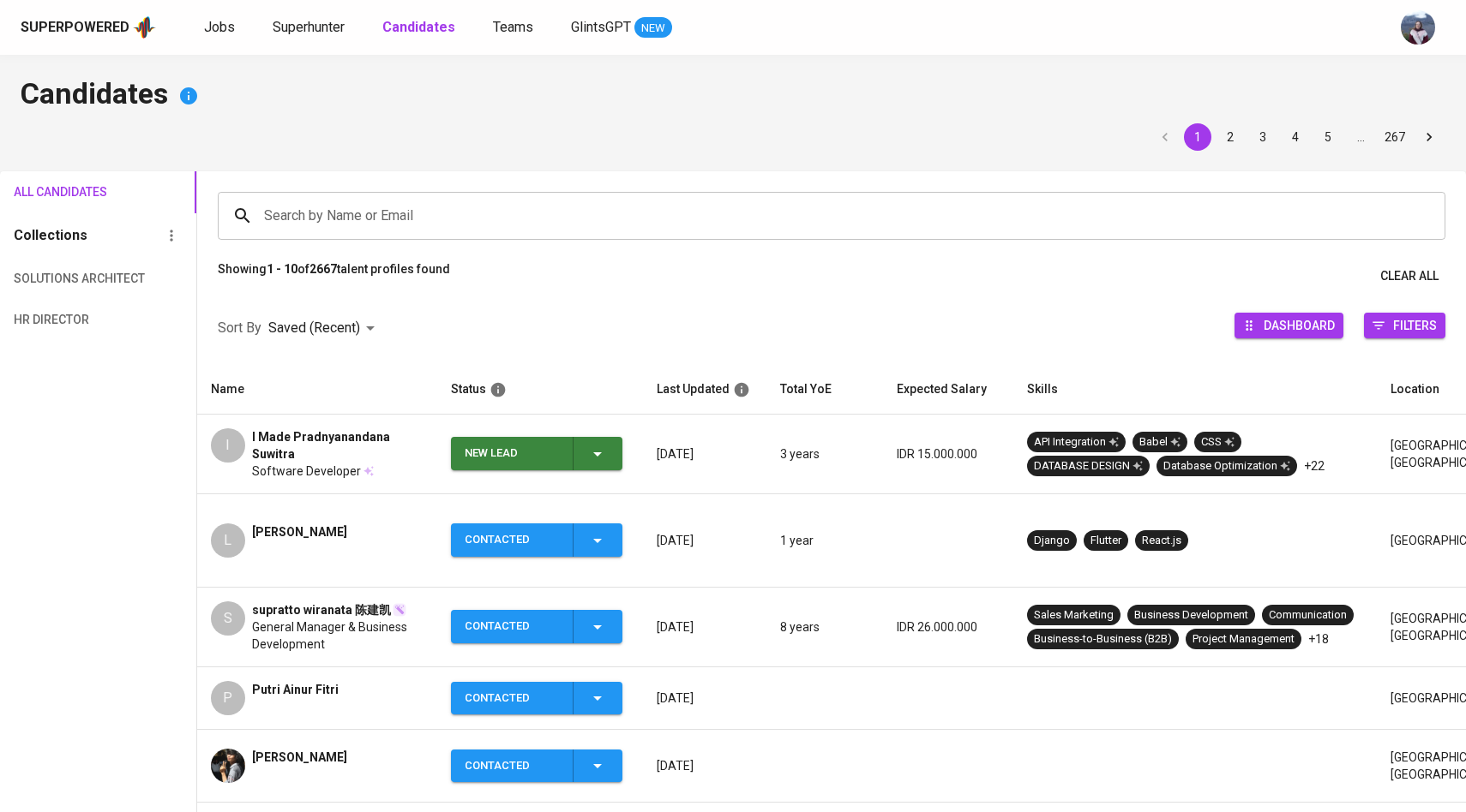
click at [611, 453] on span "New Lead" at bounding box center [537, 454] width 158 height 33
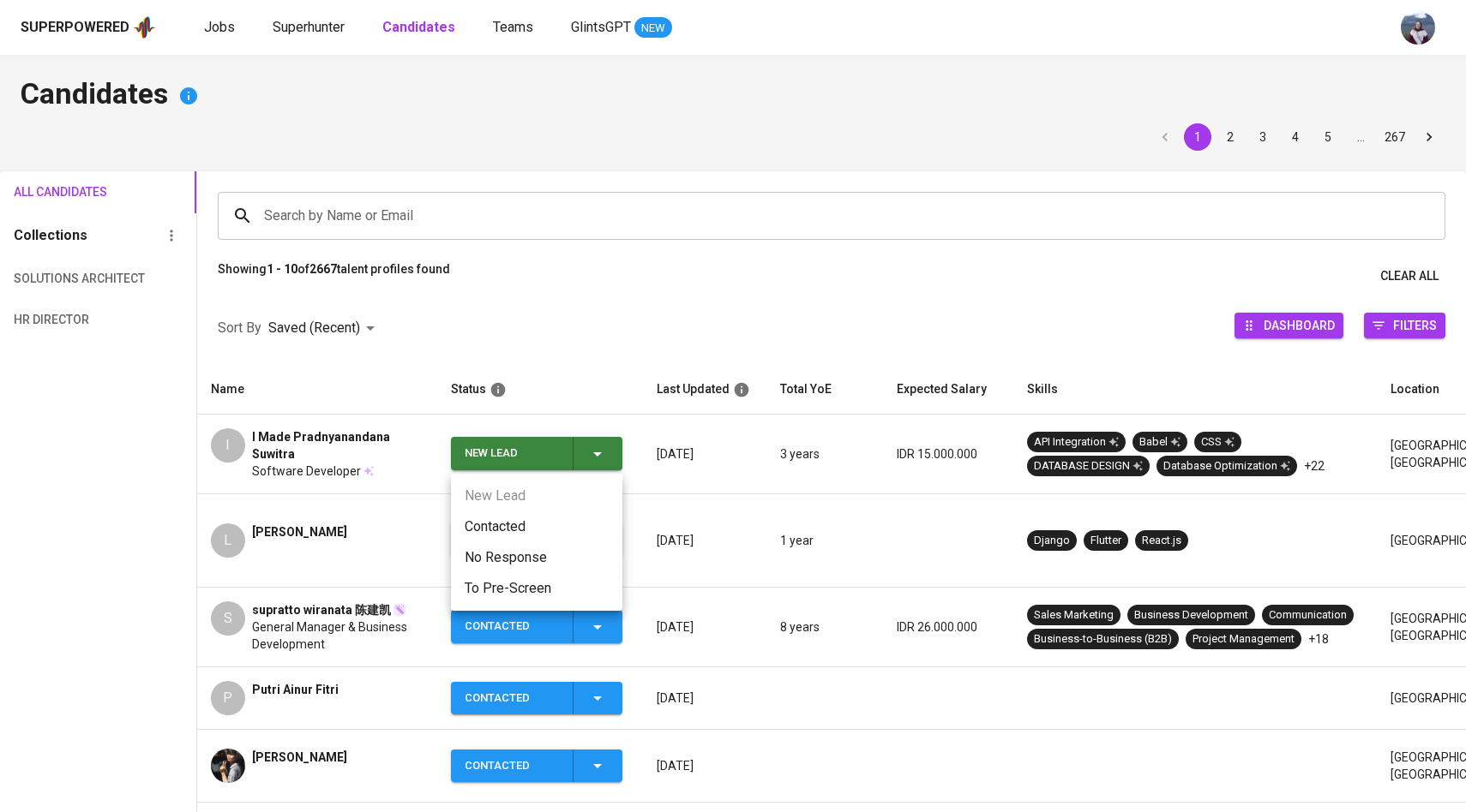
click at [527, 528] on li "Contacted" at bounding box center [537, 527] width 171 height 31
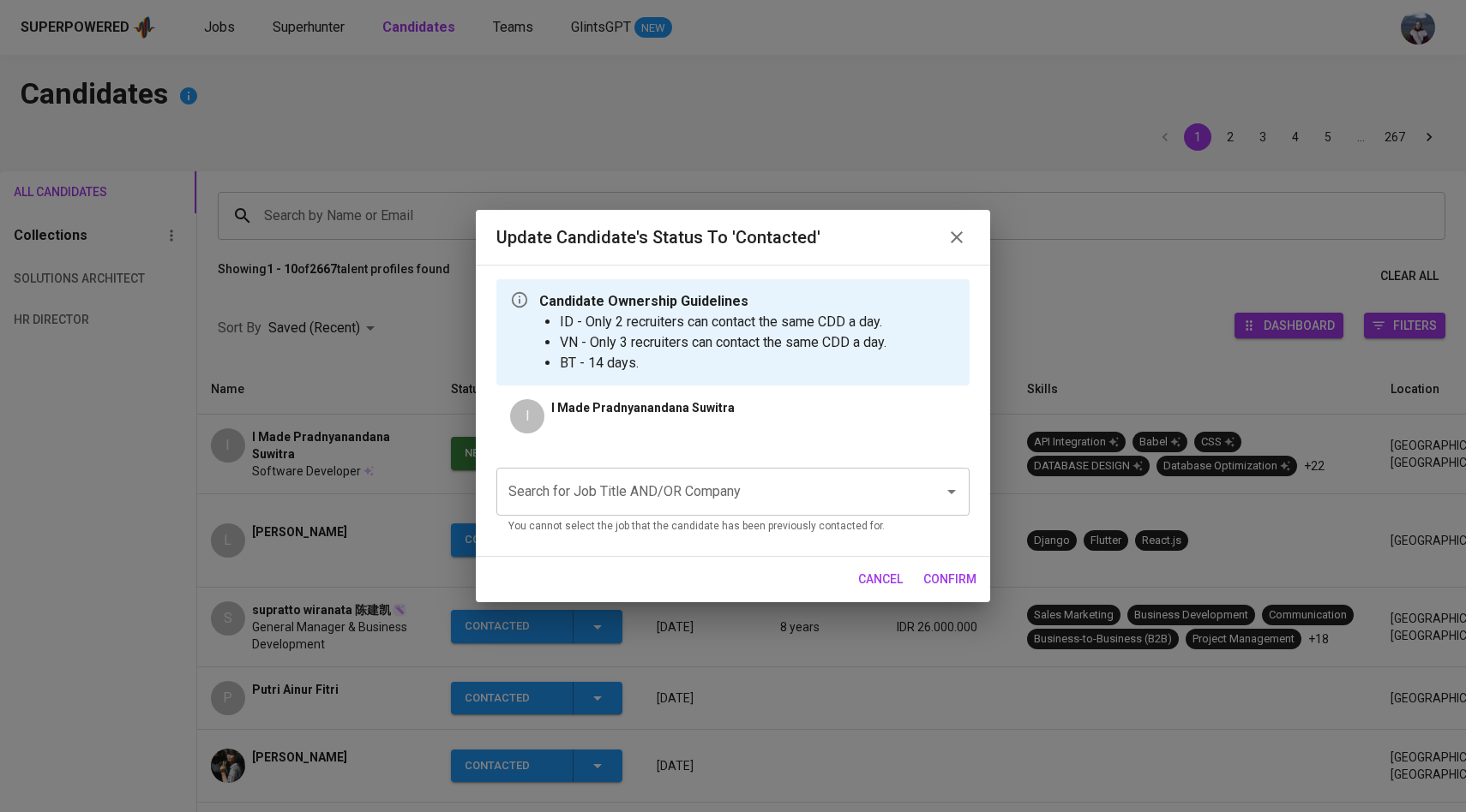
click at [622, 506] on input "Search for Job Title AND/OR Company" at bounding box center [709, 492] width 410 height 32
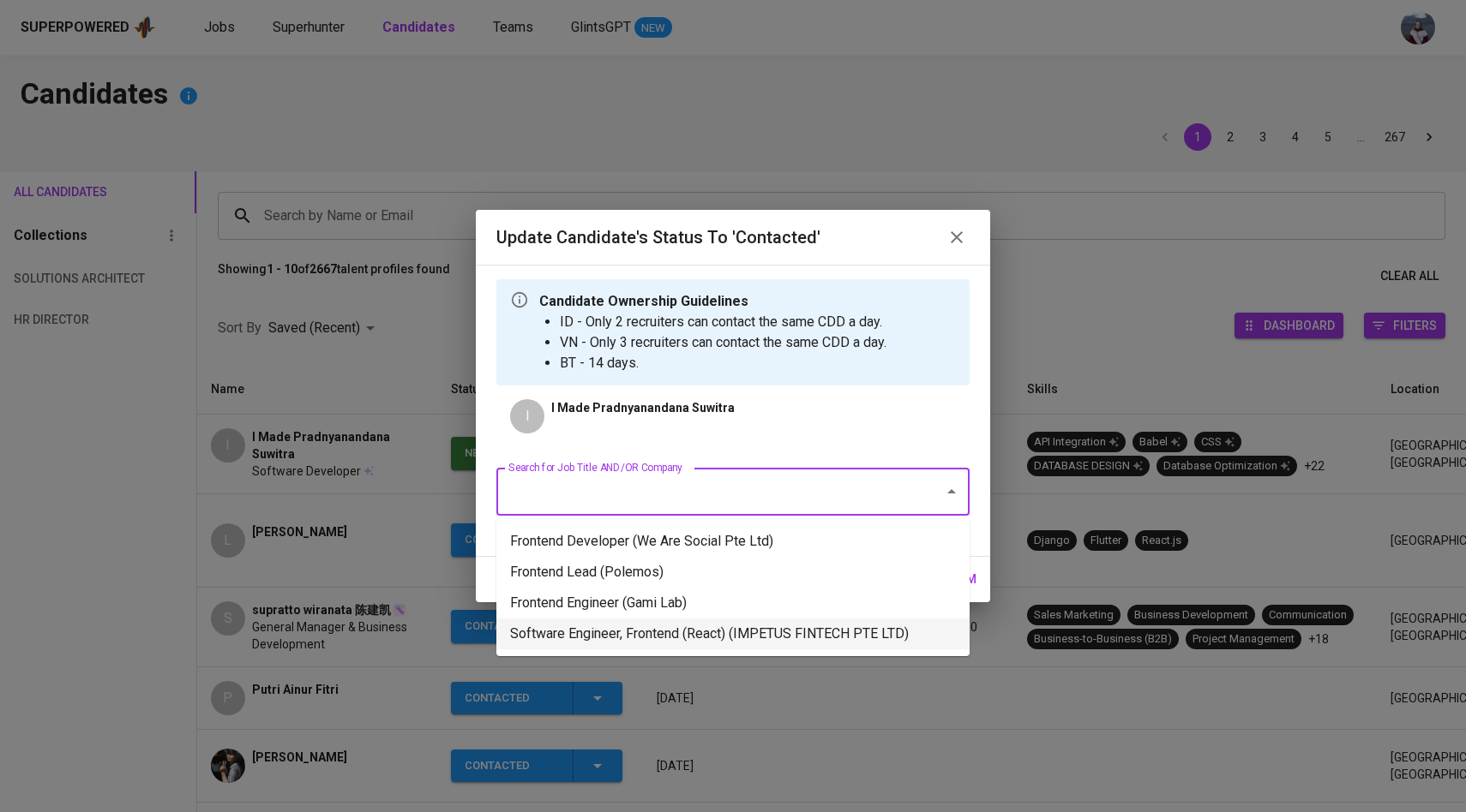
click at [675, 651] on ul "Frontend Developer (We Are Social Pte Ltd) Frontend Lead (Polemos) Frontend Eng…" at bounding box center [733, 588] width 473 height 137
click at [775, 632] on li "Software Engineer, Frontend (React) (IMPETUS FINTECH PTE LTD)" at bounding box center [733, 634] width 473 height 31
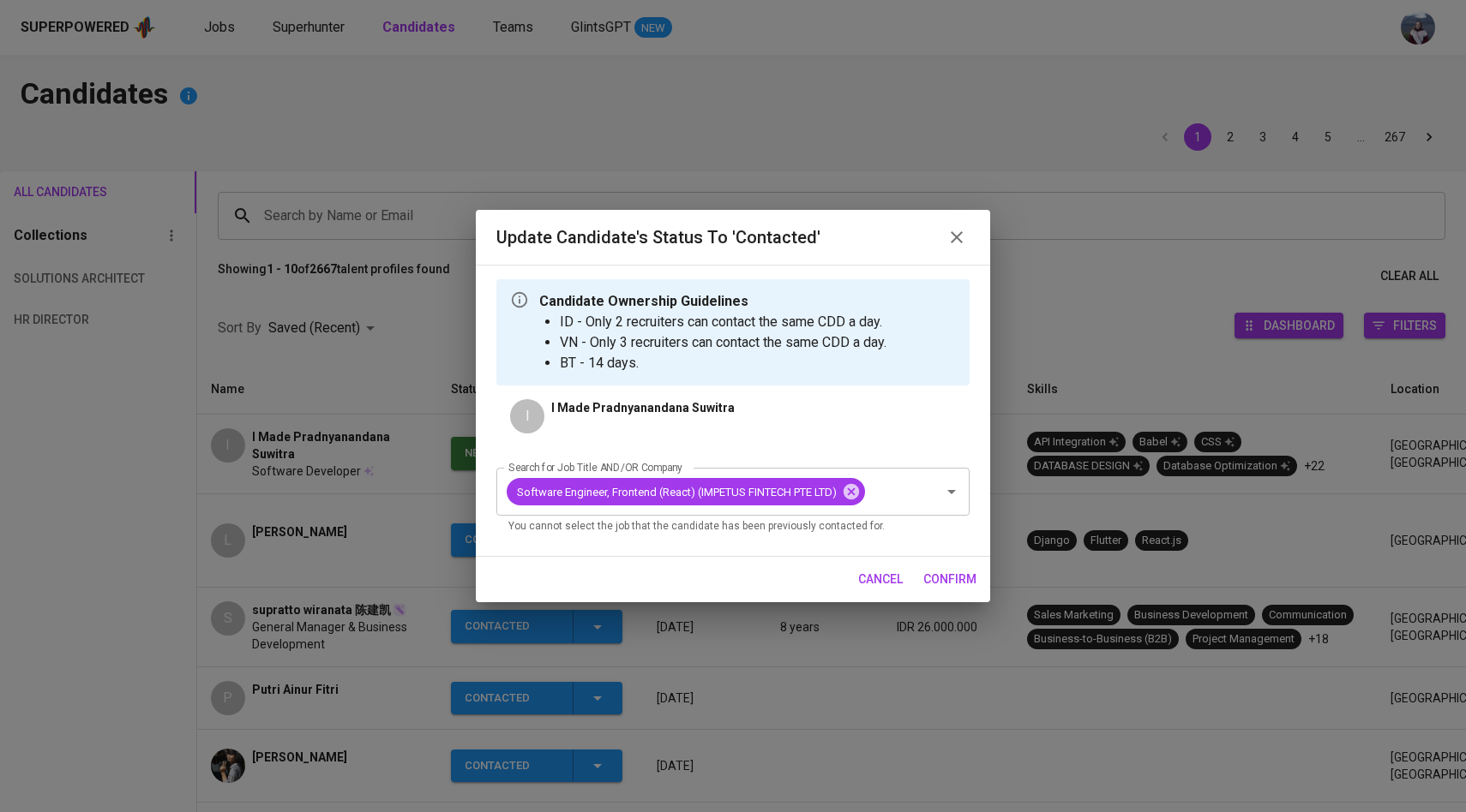
click at [953, 580] on span "confirm" at bounding box center [950, 579] width 54 height 21
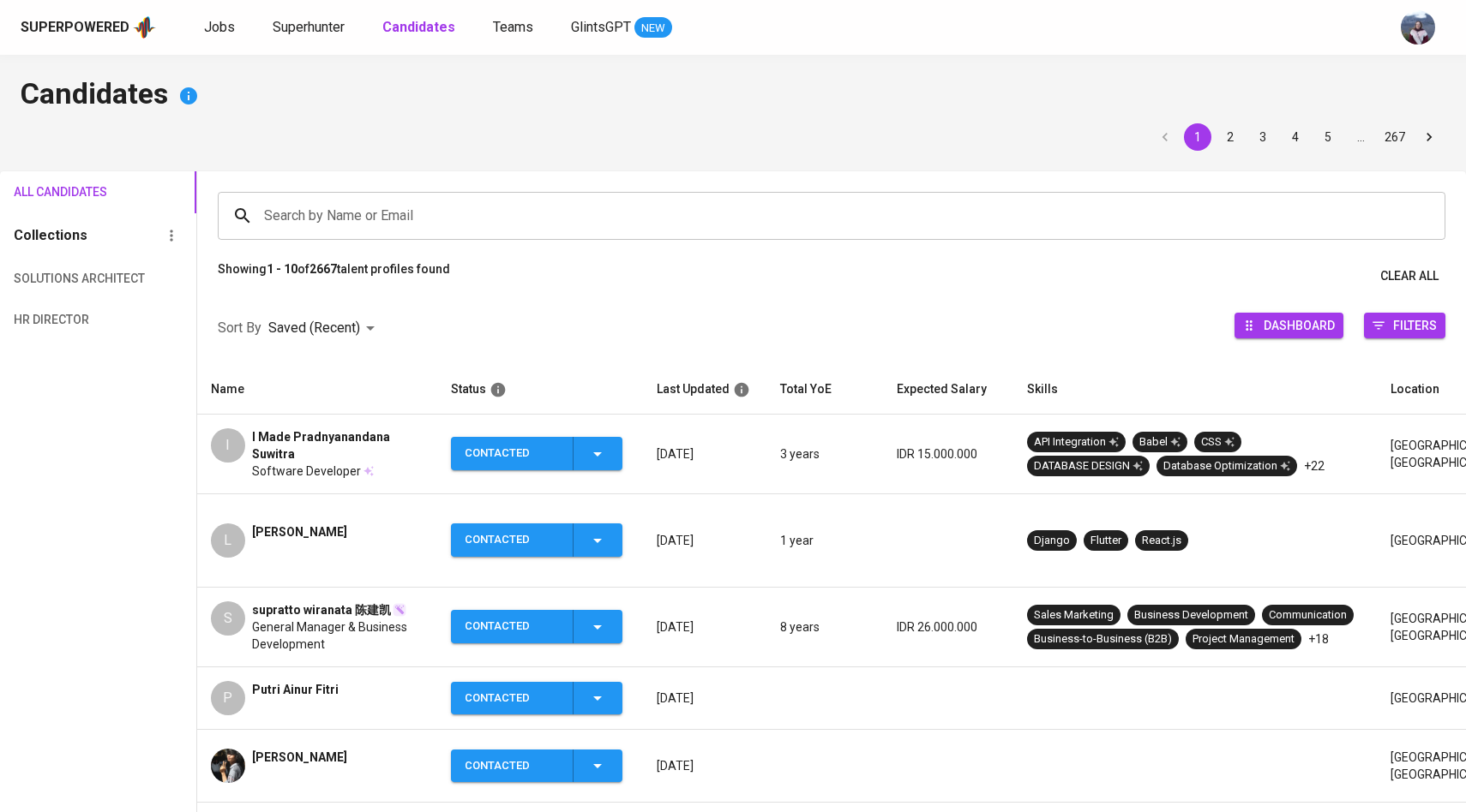
click at [315, 9] on div "Superpowered Jobs Superhunter Candidates Teams GlintsGPT NEW" at bounding box center [733, 27] width 1466 height 54
click at [315, 26] on span "Superhunter" at bounding box center [308, 26] width 72 height 17
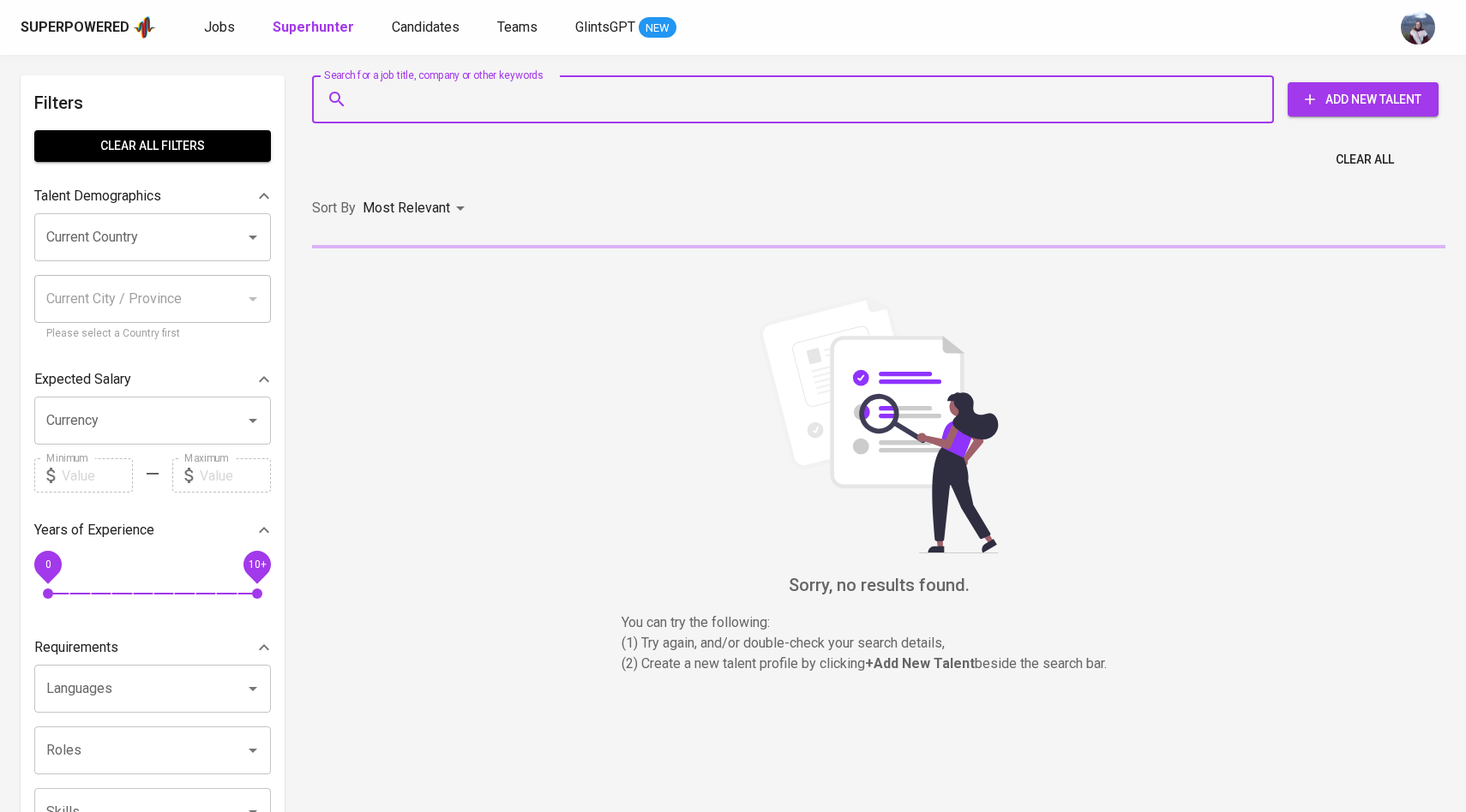
click at [471, 103] on input "Search for a job title, company or other keywords" at bounding box center [797, 99] width 886 height 32
paste input "fadil.ntksmh@gmail.com"
type input "fadil.ntksmh@gmail.com"
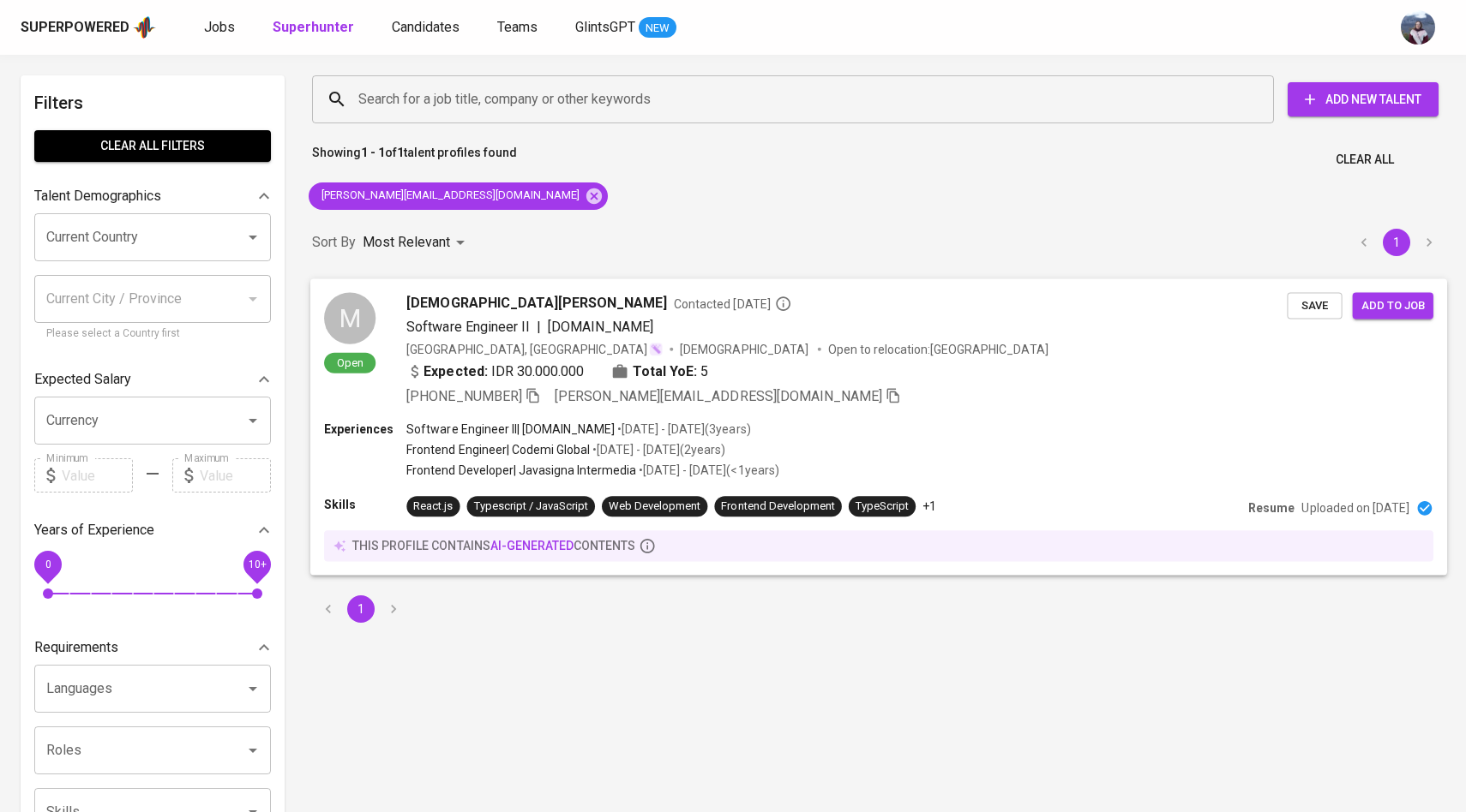
click at [348, 306] on div "M" at bounding box center [350, 318] width 52 height 52
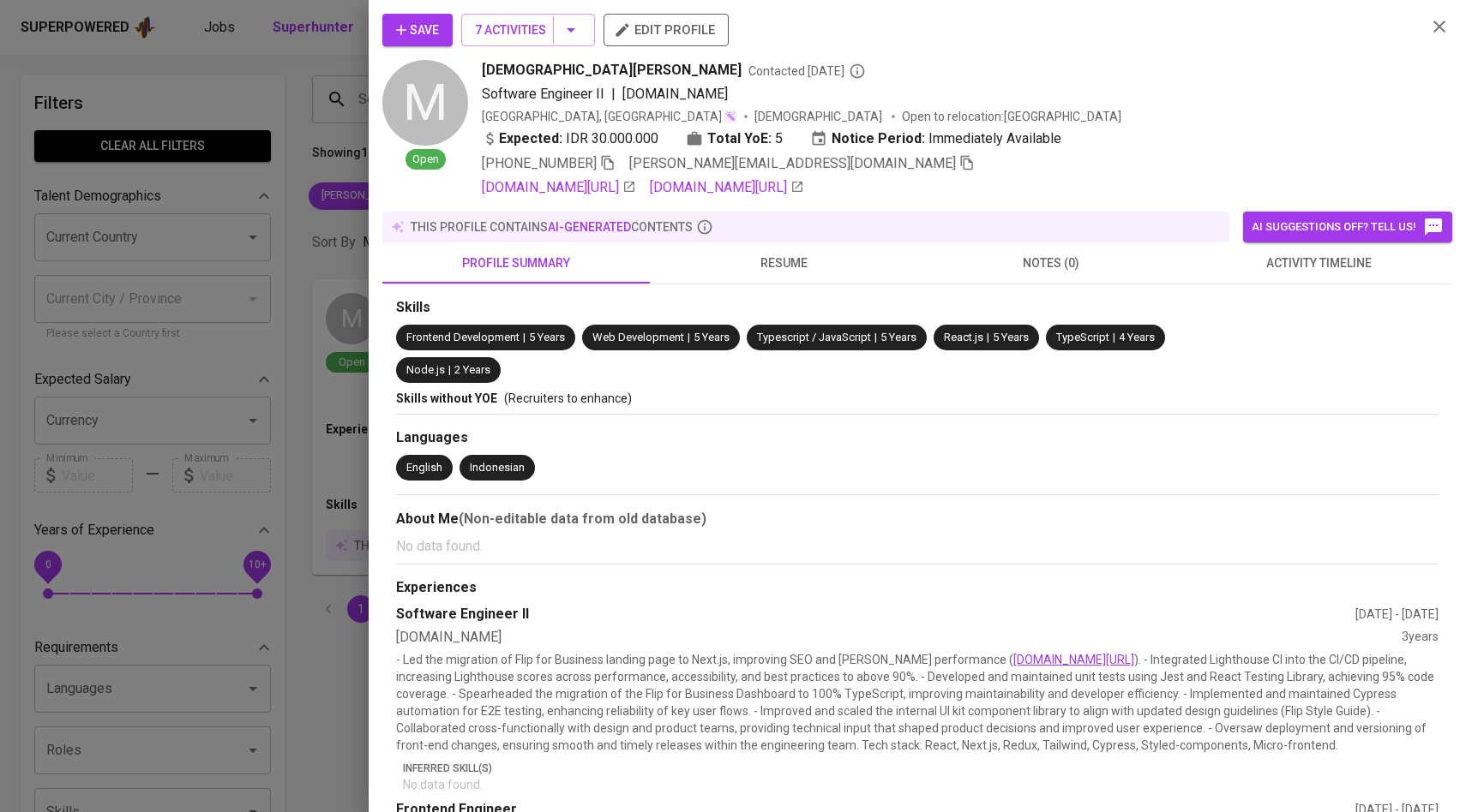
click at [1291, 270] on span "activity timeline" at bounding box center [1318, 263] width 247 height 21
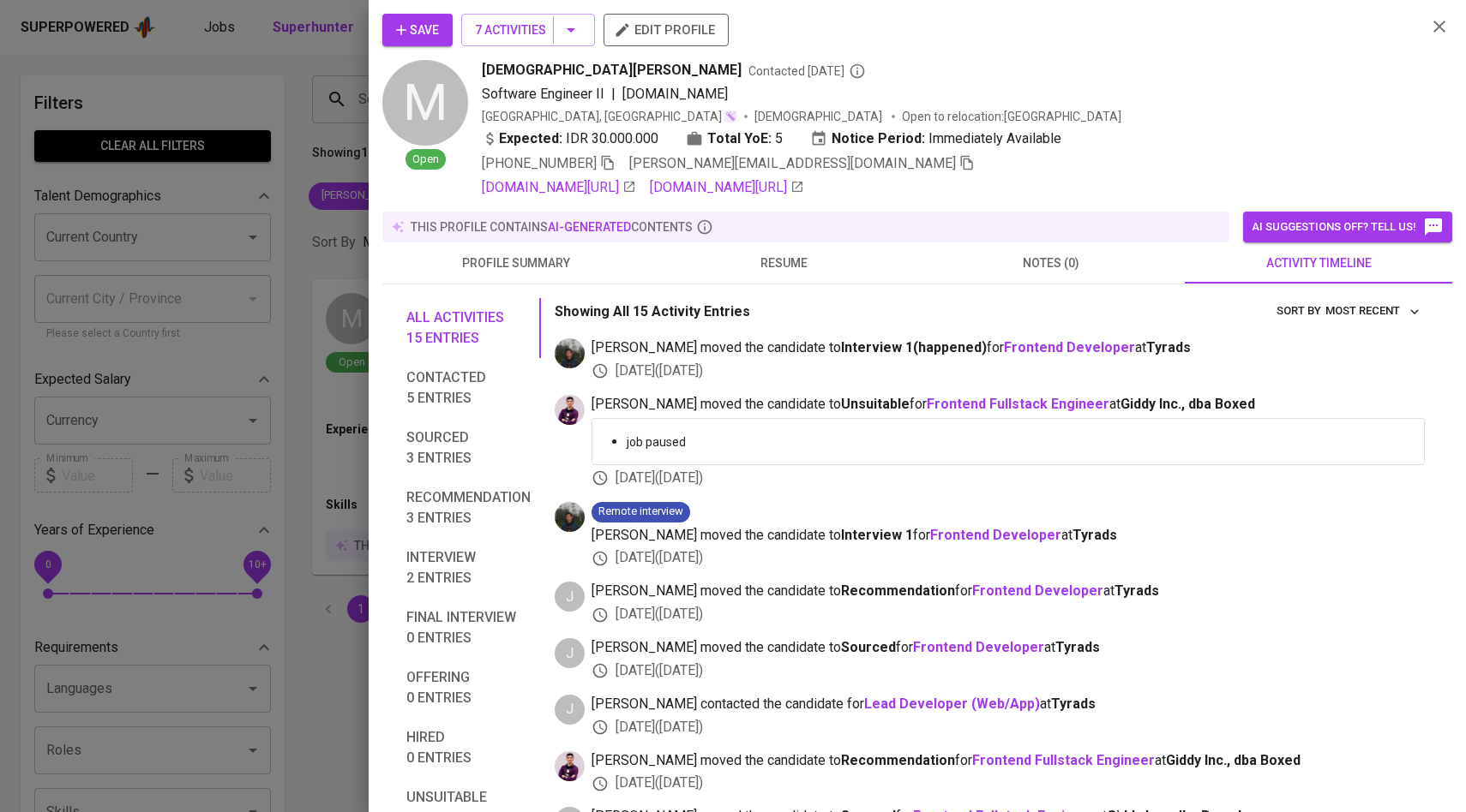
click at [226, 363] on div at bounding box center [733, 406] width 1466 height 812
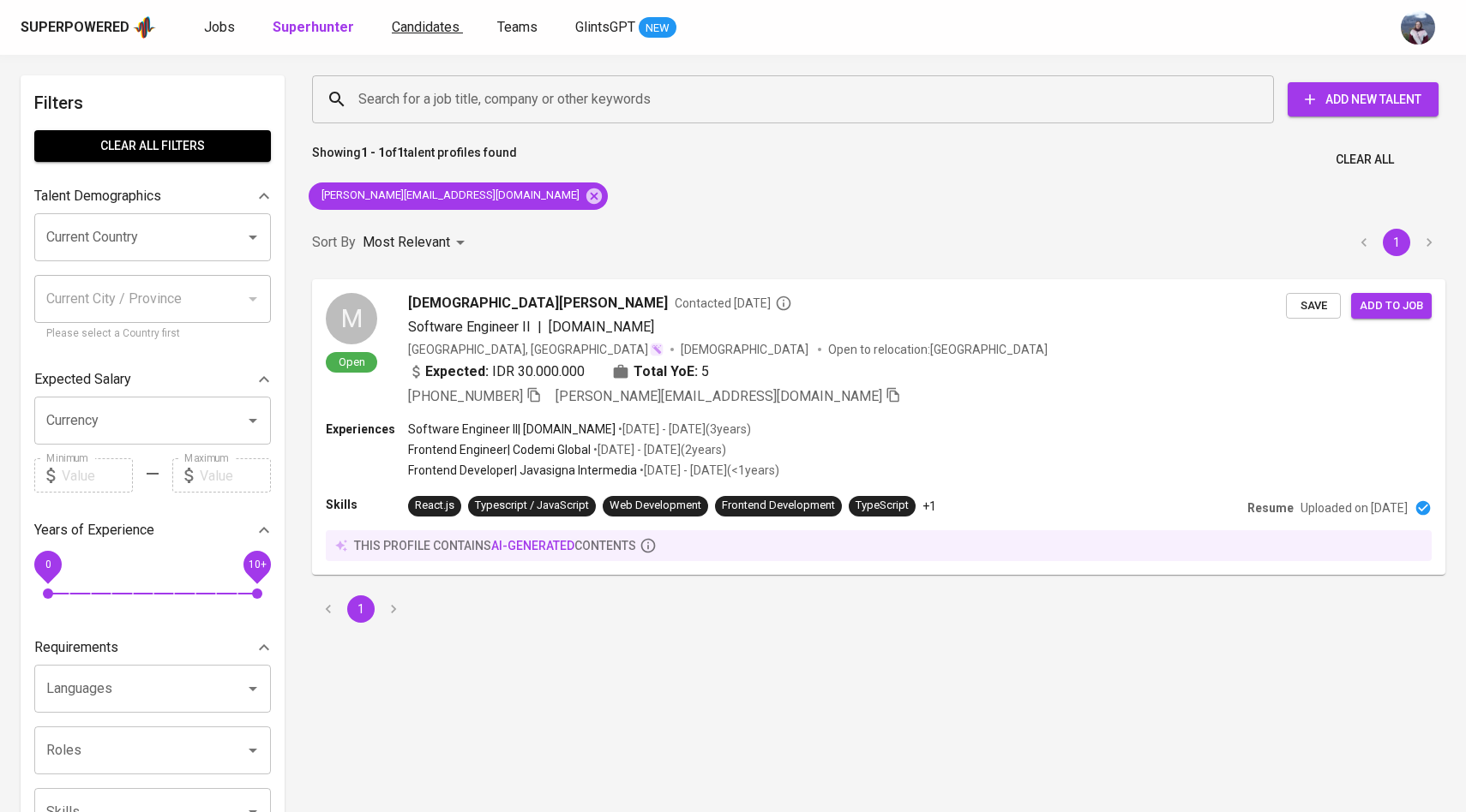
click at [436, 26] on span "Candidates" at bounding box center [425, 26] width 68 height 17
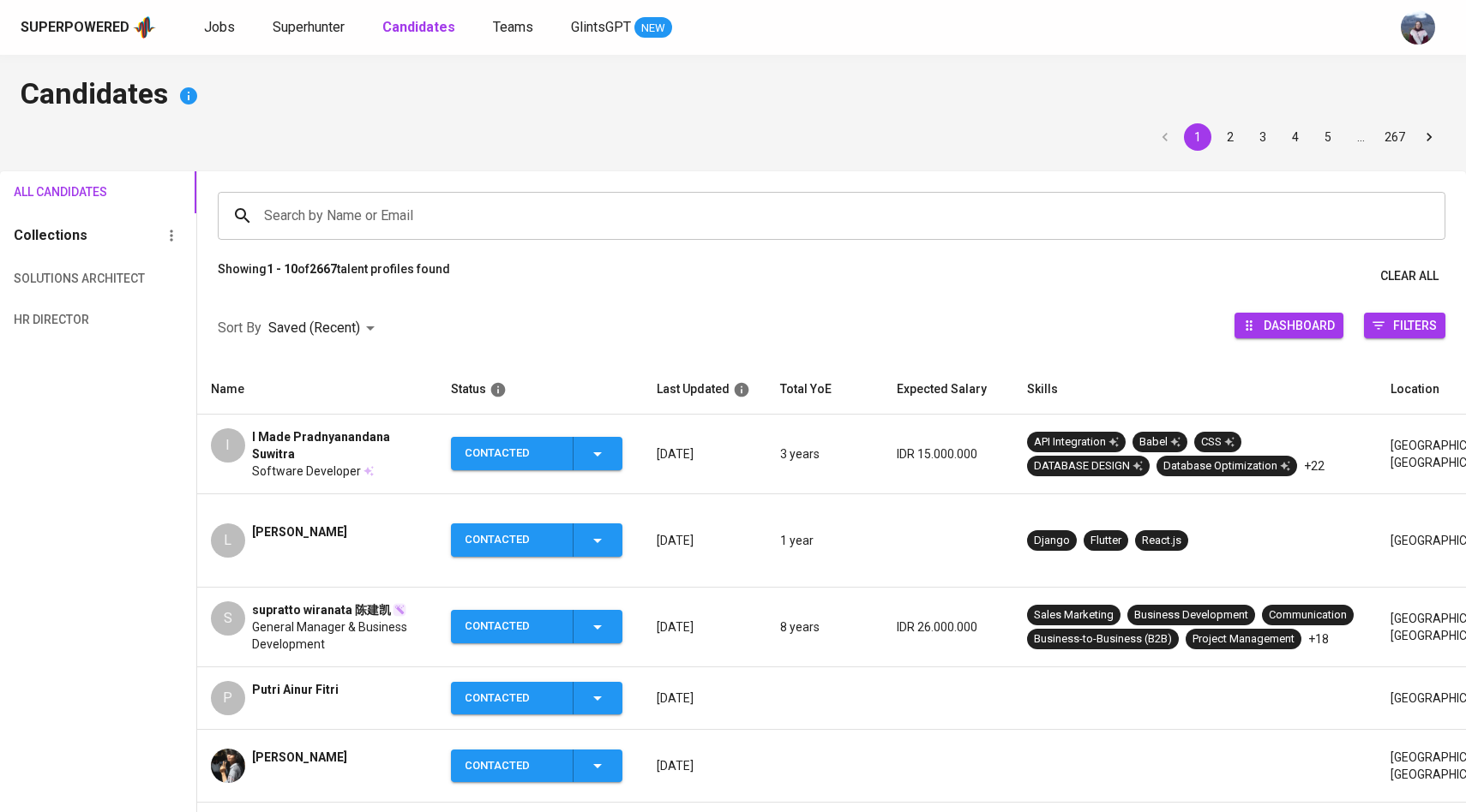
click at [412, 39] on div "Superpowered Jobs Superhunter Candidates Teams GlintsGPT NEW" at bounding box center [705, 27] width 1370 height 25
click at [413, 30] on b "Candidates" at bounding box center [418, 26] width 73 height 17
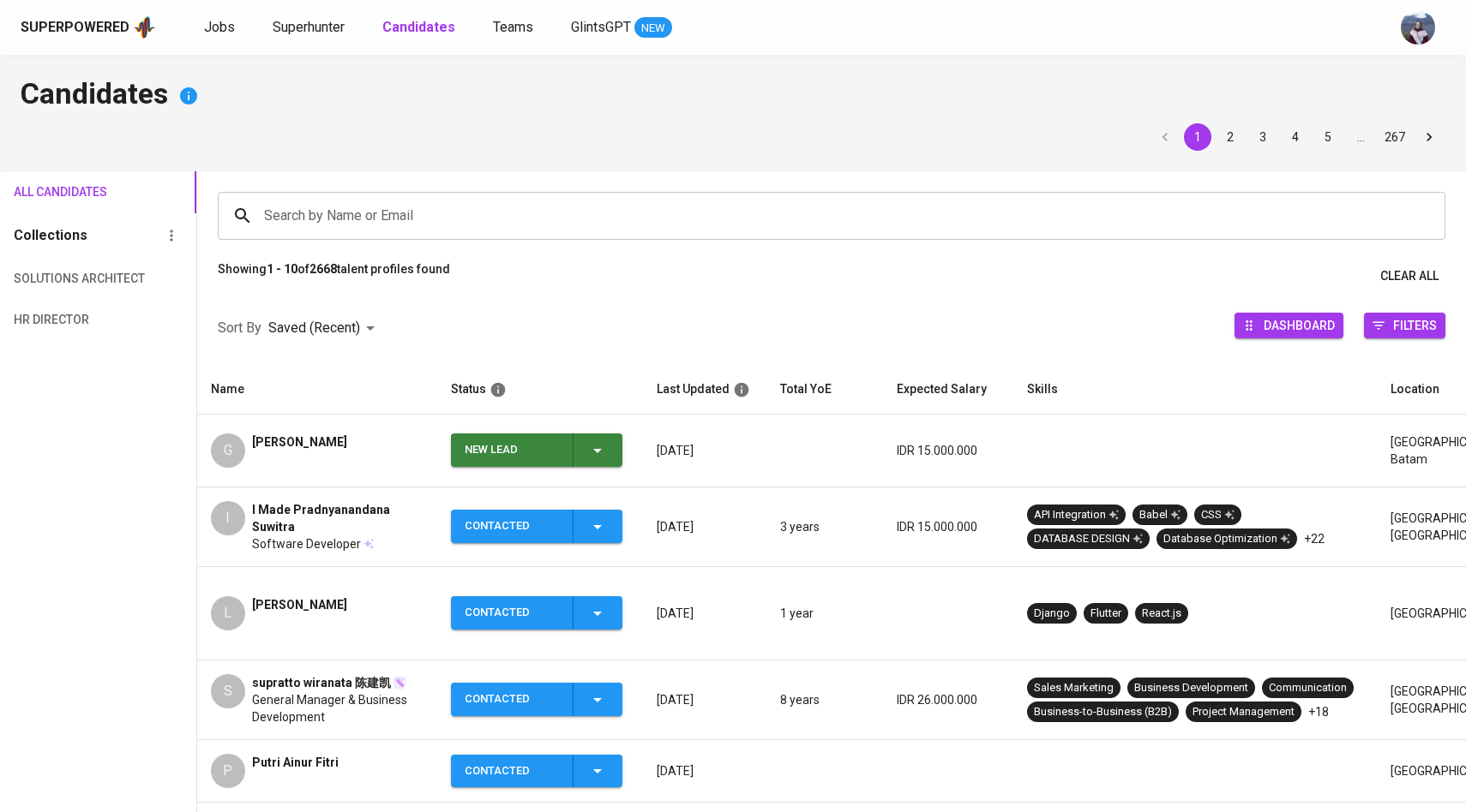
click at [606, 450] on icon "button" at bounding box center [597, 450] width 20 height 20
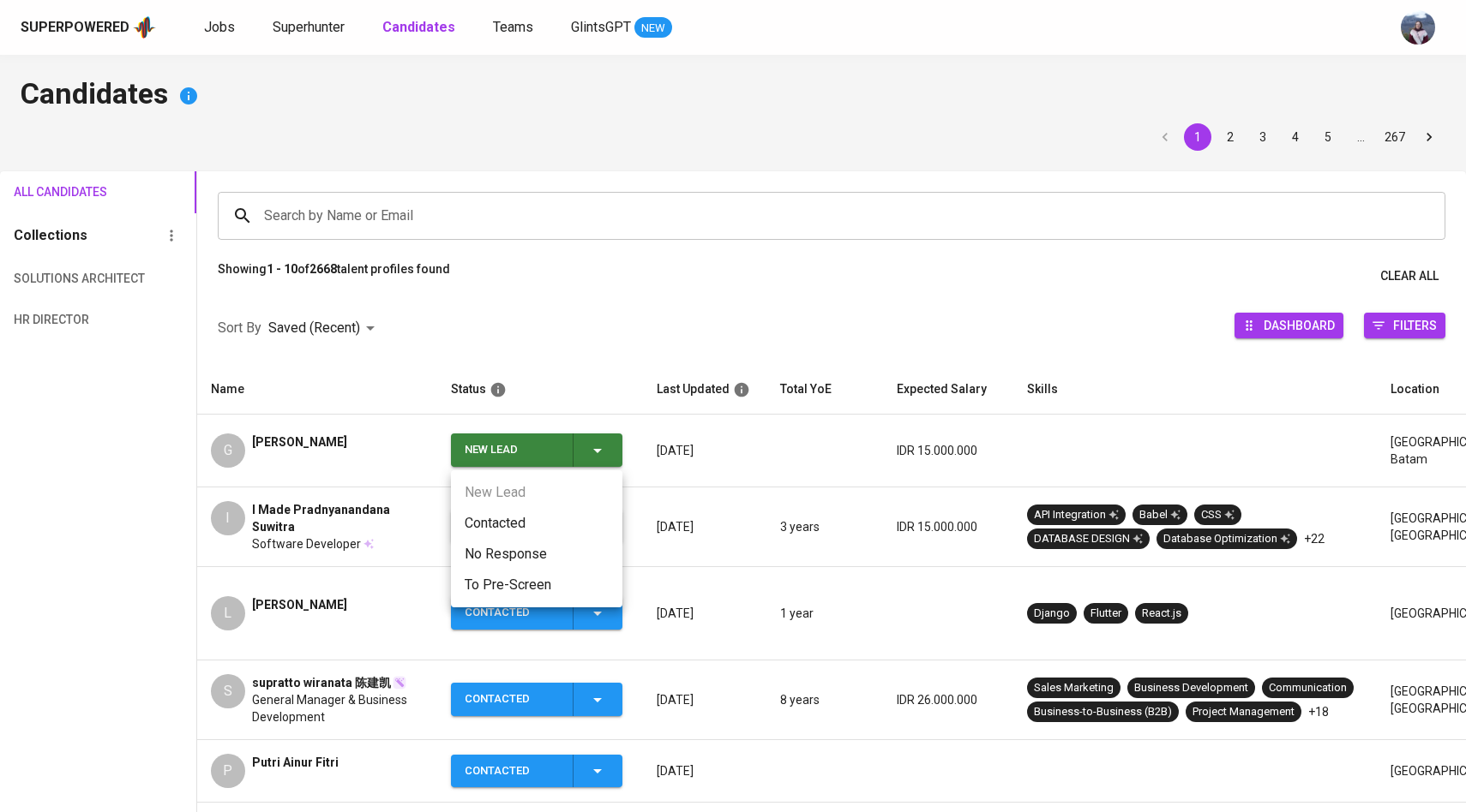
click at [505, 521] on li "Contacted" at bounding box center [537, 523] width 171 height 31
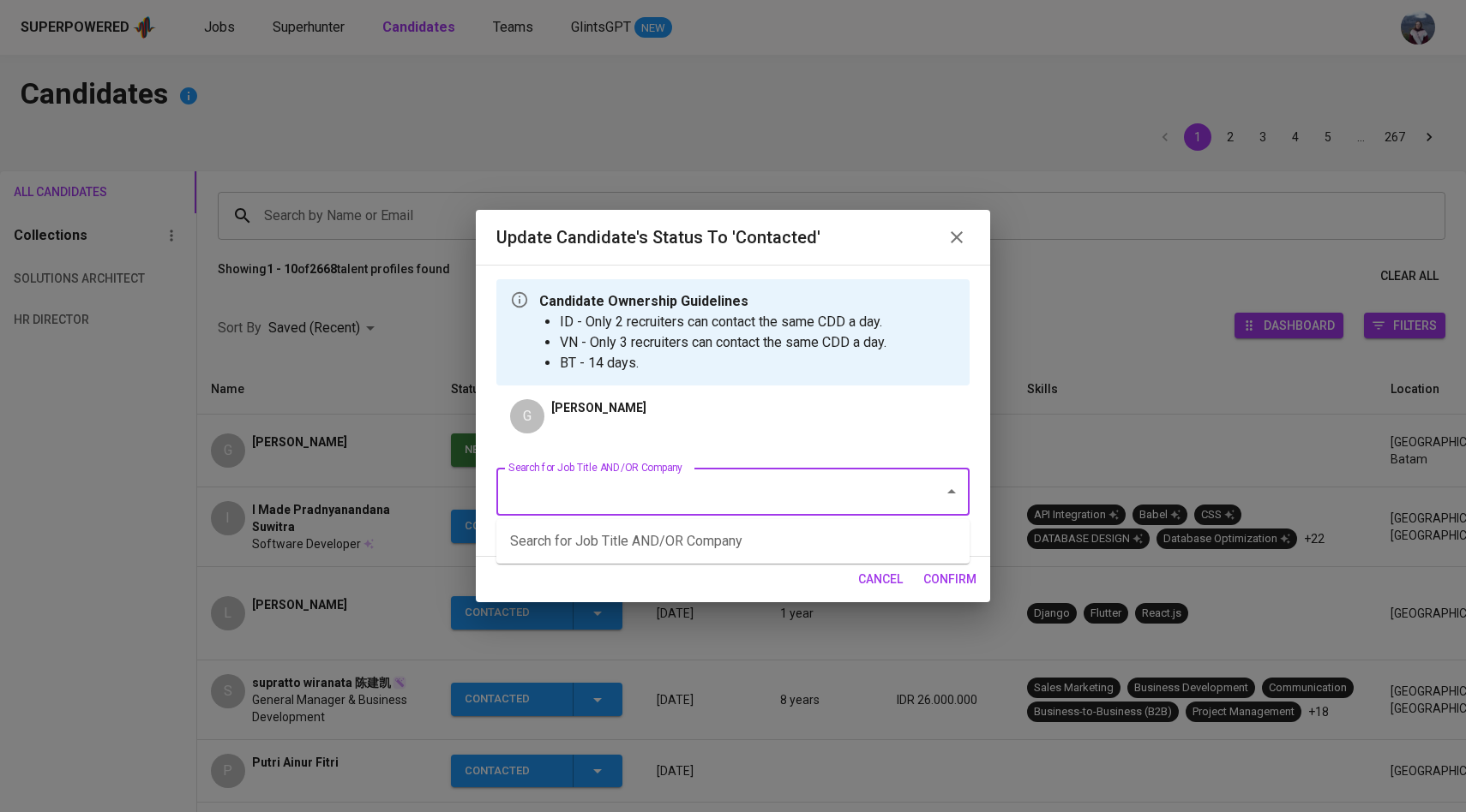
click at [598, 496] on input "Search for Job Title AND/OR Company" at bounding box center [709, 492] width 410 height 32
click at [598, 666] on div "Update Candidate's Status to 'Contacted' Candidate Ownership Guidelines ID - On…" at bounding box center [733, 406] width 1466 height 812
click at [648, 493] on input "Search for Job Title AND/OR Company" at bounding box center [709, 492] width 410 height 32
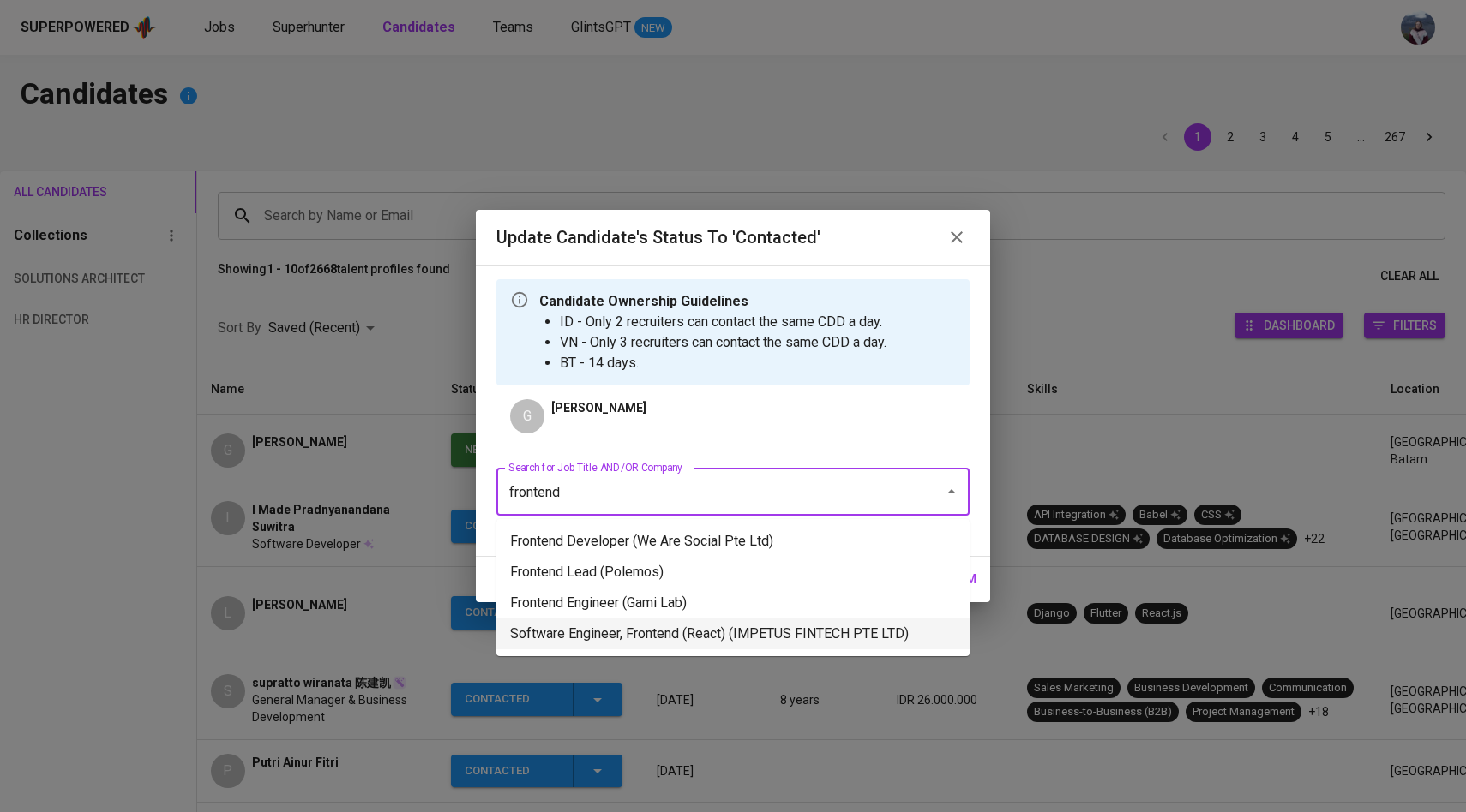
click at [659, 629] on li "Software Engineer, Frontend (React) (IMPETUS FINTECH PTE LTD)" at bounding box center [733, 634] width 473 height 31
type input "frontend"
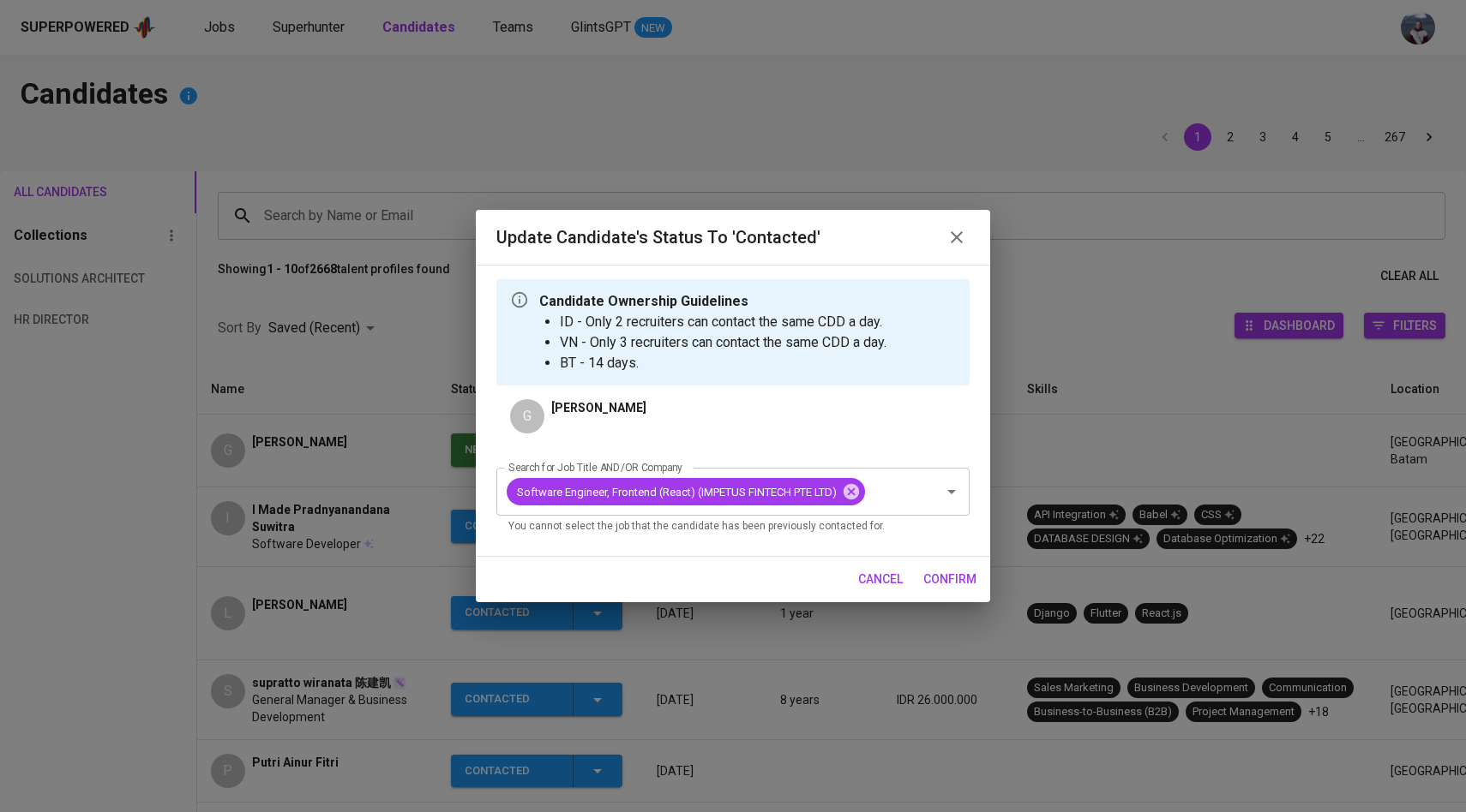
click at [957, 571] on span "confirm" at bounding box center [950, 579] width 54 height 21
